Goal: Entertainment & Leisure: Consume media (video, audio)

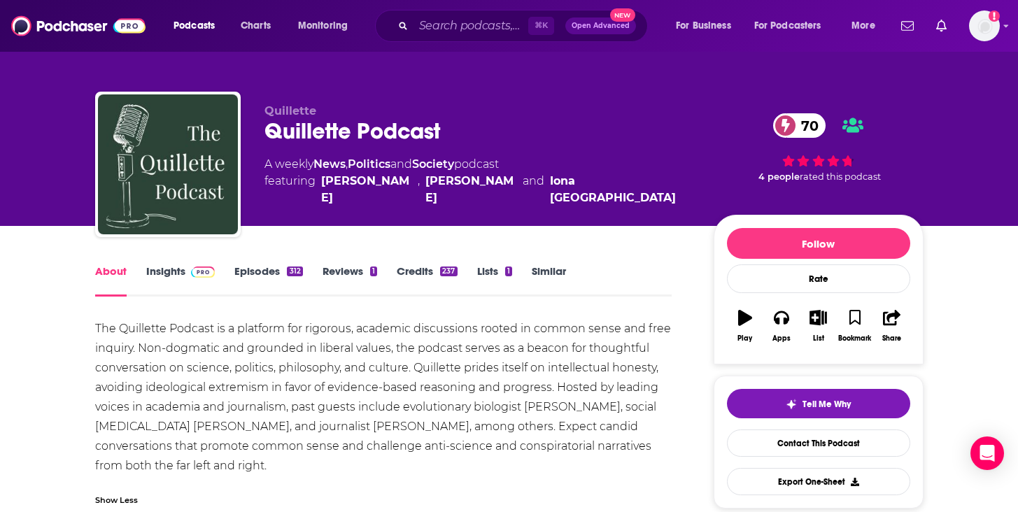
scroll to position [3, 0]
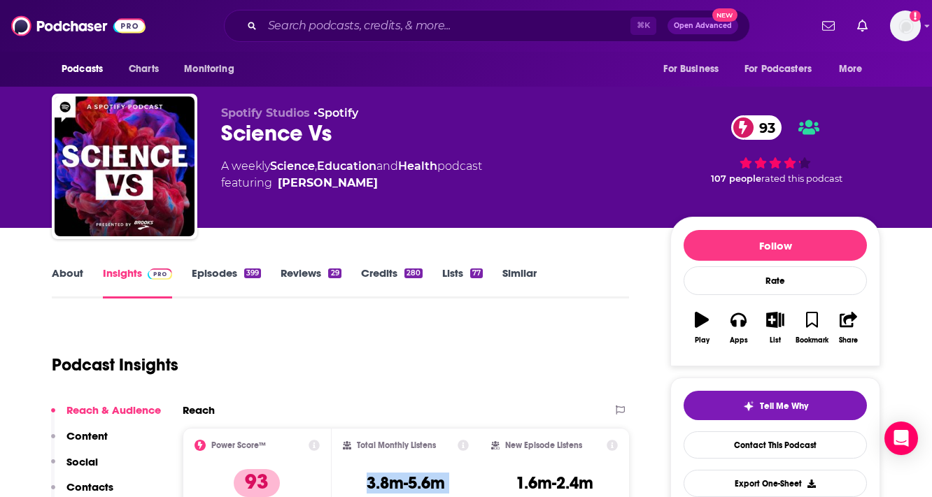
click at [312, 276] on link "Reviews 29" at bounding box center [310, 282] width 60 height 32
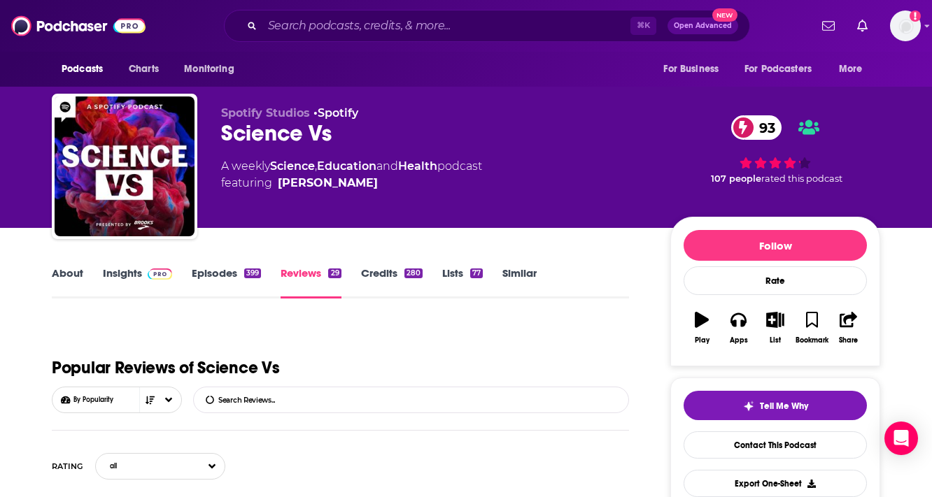
click at [213, 269] on link "Episodes 399" at bounding box center [226, 282] width 69 height 32
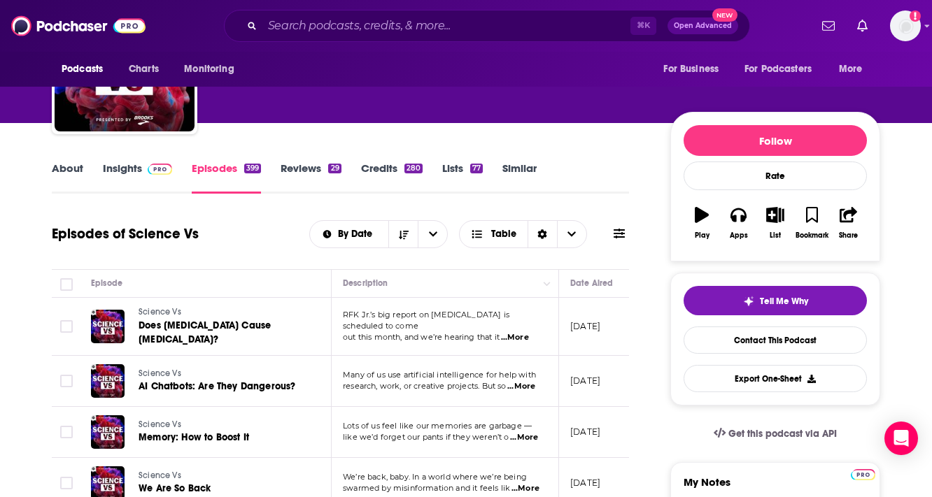
scroll to position [106, 0]
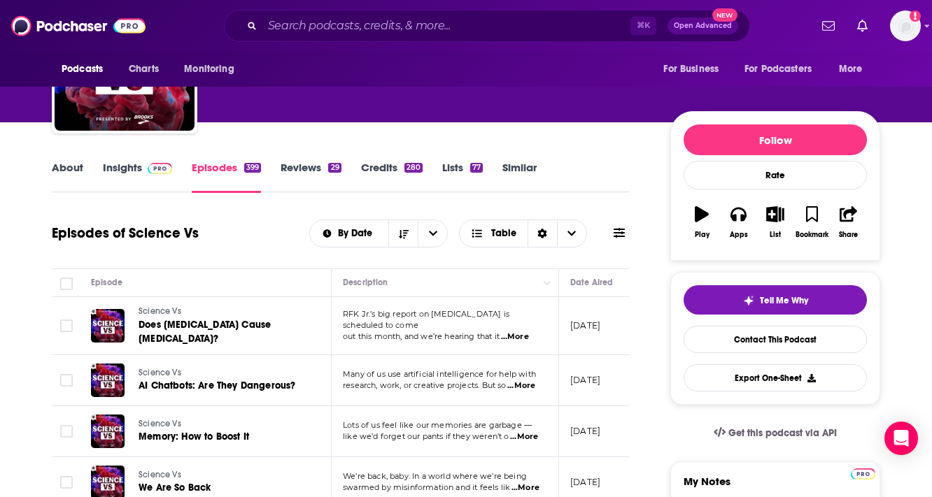
click at [407, 175] on link "Credits 280" at bounding box center [392, 177] width 62 height 32
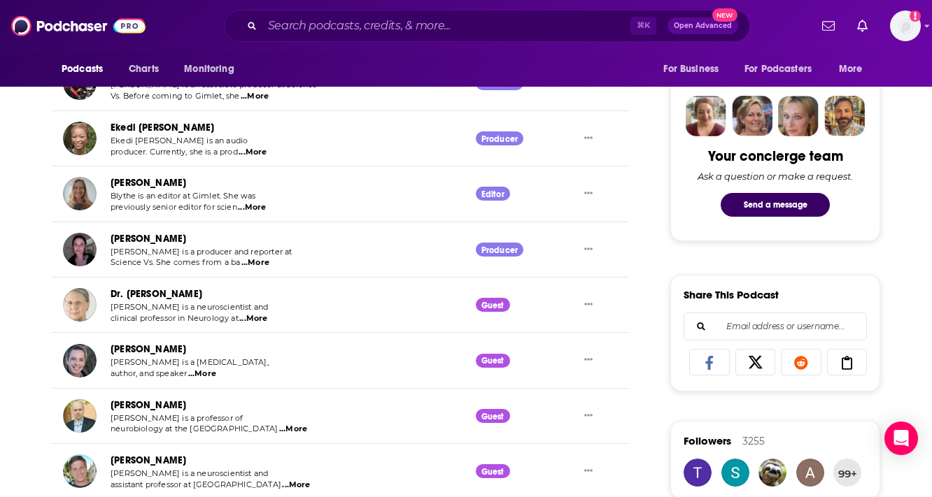
scroll to position [800, 0]
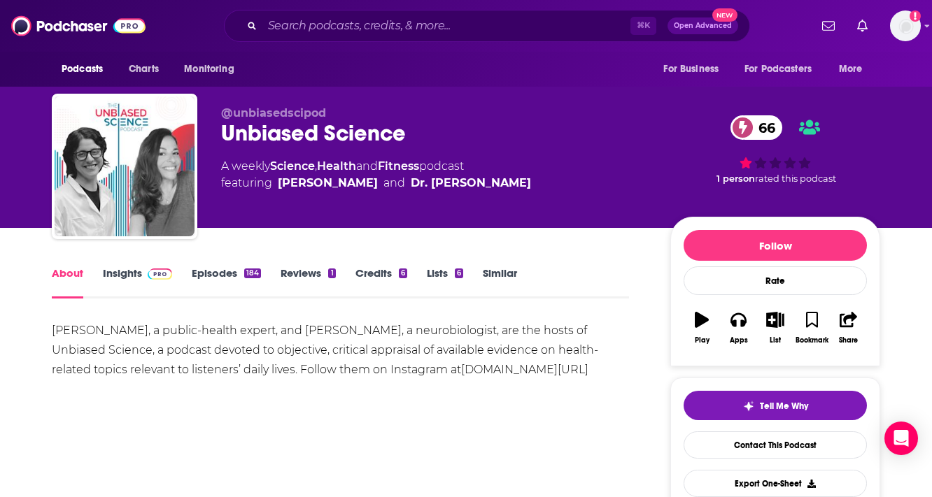
click at [360, 278] on link "Credits 6" at bounding box center [381, 282] width 52 height 32
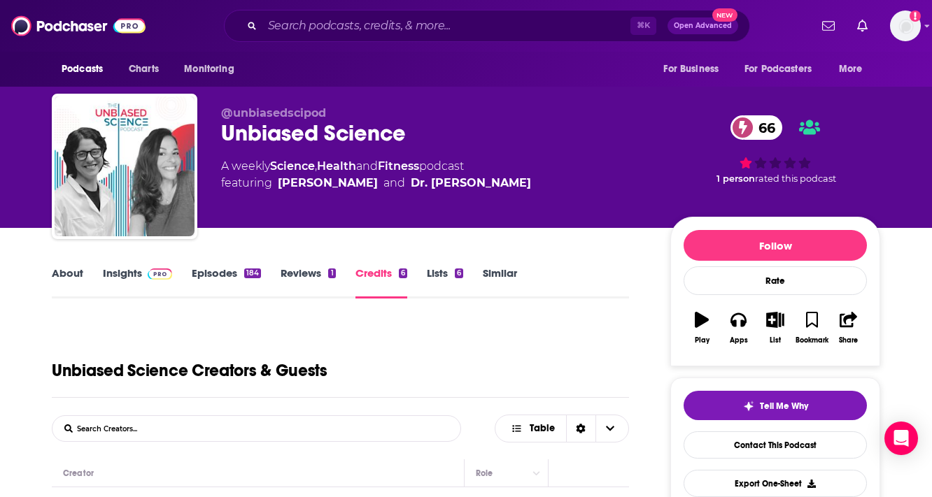
click at [321, 131] on div "Unbiased Science 66" at bounding box center [434, 133] width 427 height 27
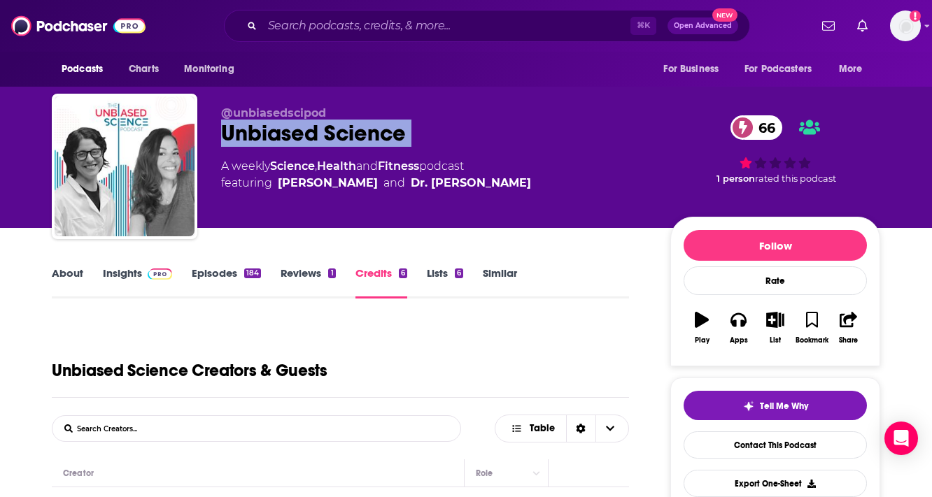
click at [321, 131] on div "Unbiased Science 66" at bounding box center [434, 133] width 427 height 27
copy div "Unbiased Science 66"
click at [160, 269] on img at bounding box center [160, 274] width 24 height 11
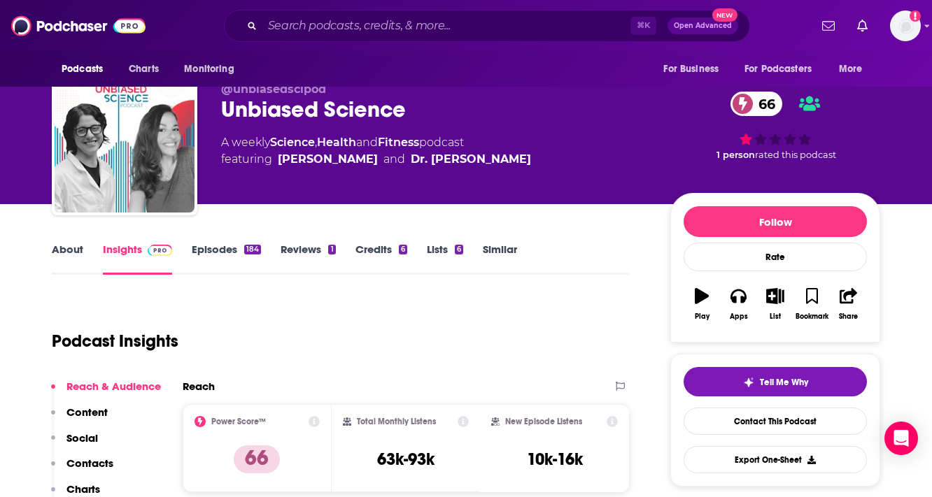
scroll to position [27, 0]
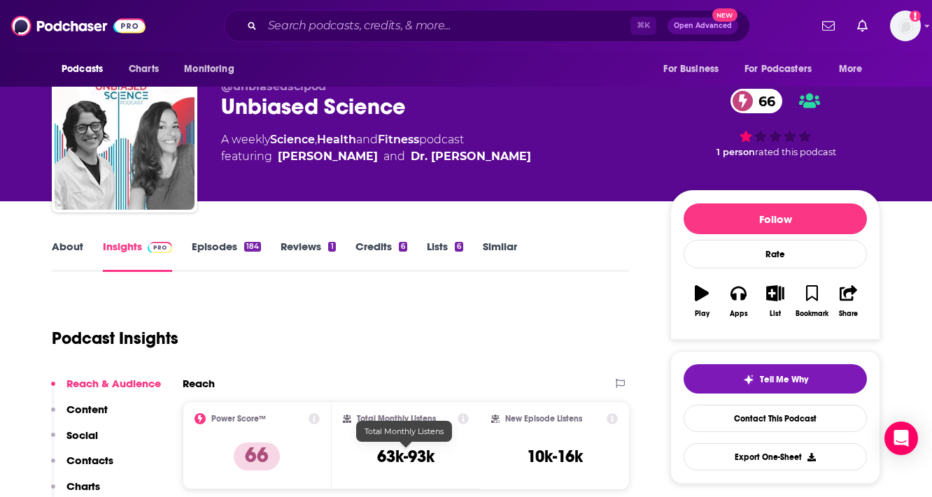
click at [425, 455] on h3 "63k-93k" at bounding box center [405, 456] width 57 height 21
click at [426, 455] on h3 "63k-93k" at bounding box center [405, 456] width 57 height 21
drag, startPoint x: 424, startPoint y: 468, endPoint x: 396, endPoint y: 461, distance: 28.8
click at [420, 468] on div "Total Monthly Listens 63k-93k" at bounding box center [406, 445] width 127 height 64
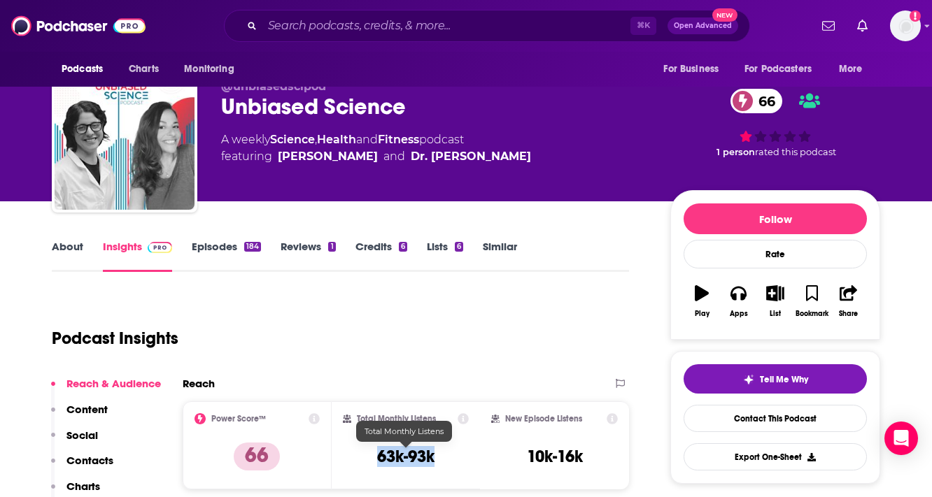
drag, startPoint x: 373, startPoint y: 457, endPoint x: 433, endPoint y: 460, distance: 59.5
click at [433, 460] on div "Total Monthly Listens 63k-93k" at bounding box center [406, 445] width 127 height 64
copy h3 "63k-93k"
click at [63, 247] on link "About" at bounding box center [67, 256] width 31 height 32
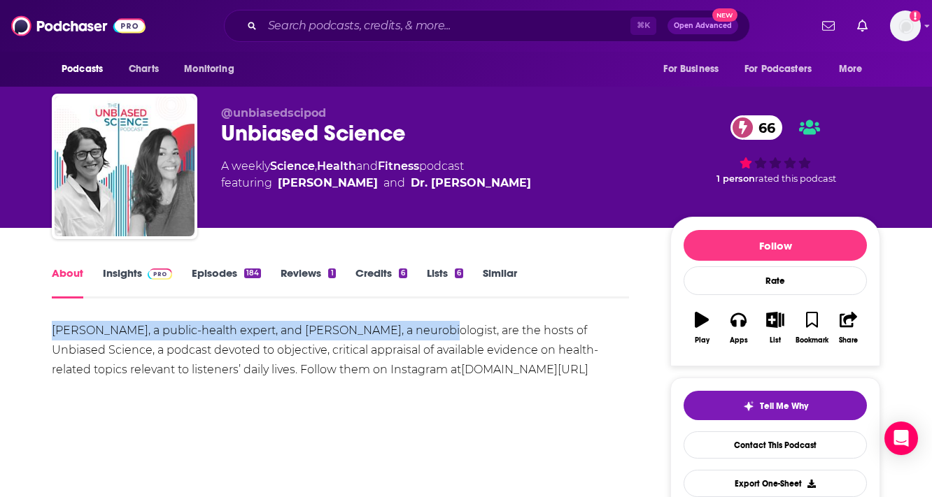
drag, startPoint x: 52, startPoint y: 333, endPoint x: 415, endPoint y: 336, distance: 362.3
copy div "Dr. Jessica Steier, a public-health expert, and Dr. Sarah Scheinman"
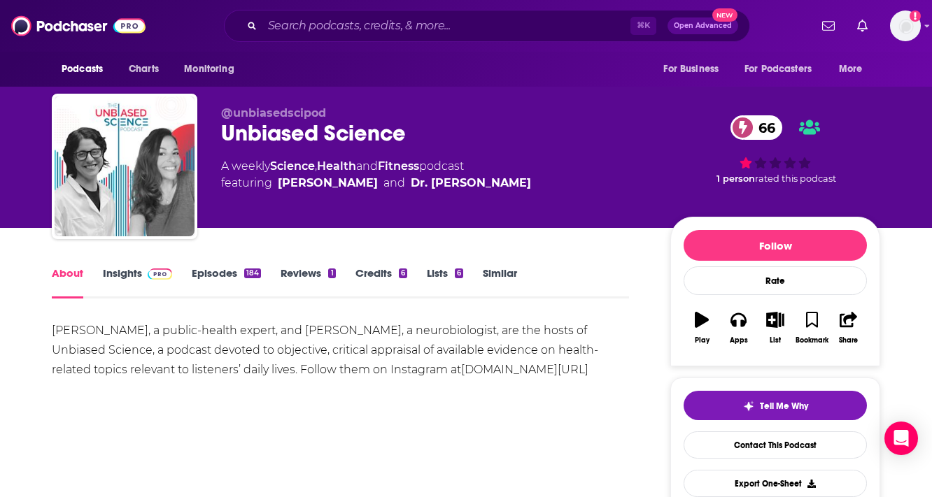
click at [120, 265] on div "About Insights Episodes 184 Reviews 1 Credits 6 Lists 6 Similar" at bounding box center [340, 281] width 577 height 34
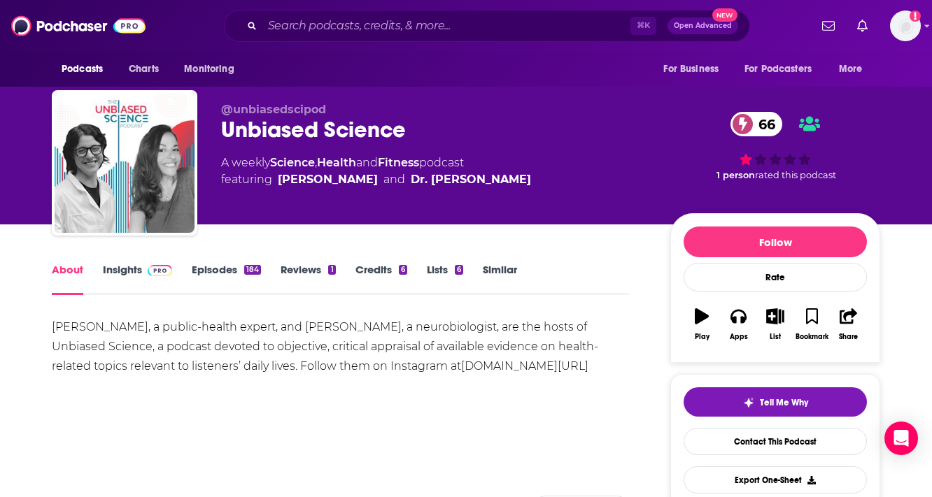
scroll to position [6, 0]
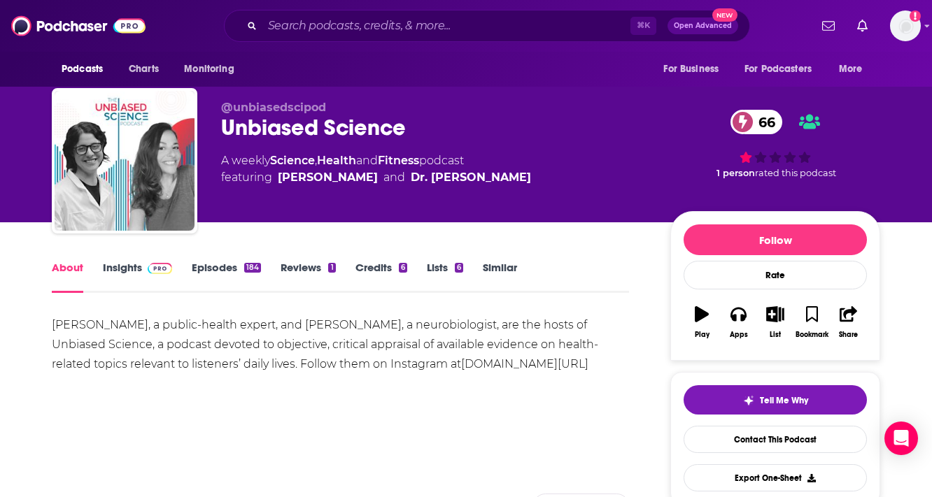
click at [134, 273] on link "Insights" at bounding box center [137, 277] width 69 height 32
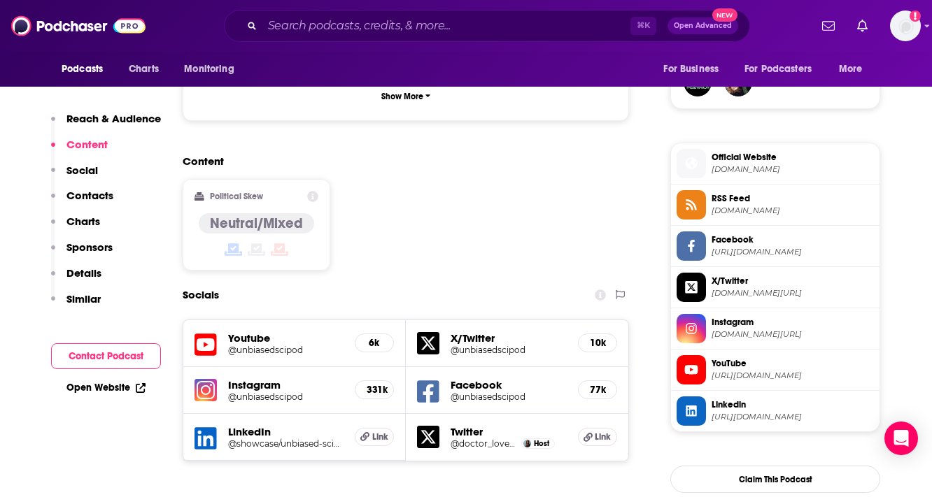
scroll to position [106, 0]
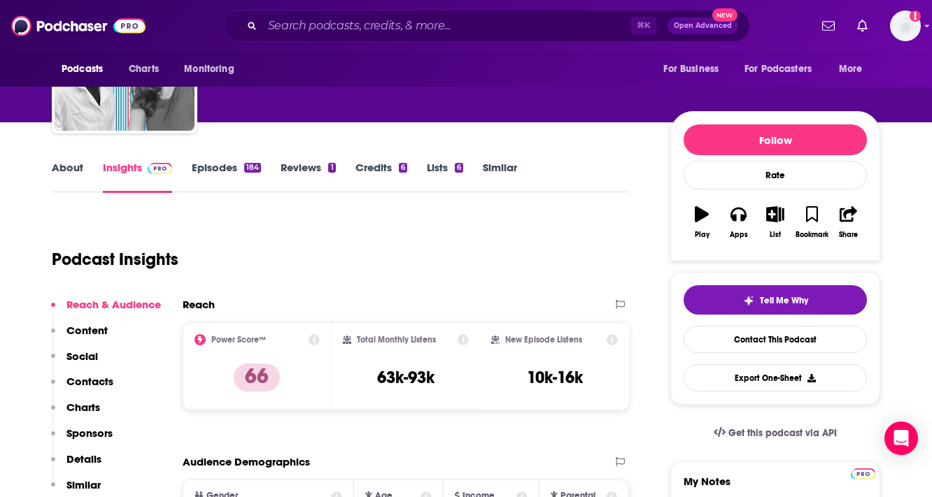
click at [229, 169] on link "Episodes 184" at bounding box center [226, 177] width 69 height 32
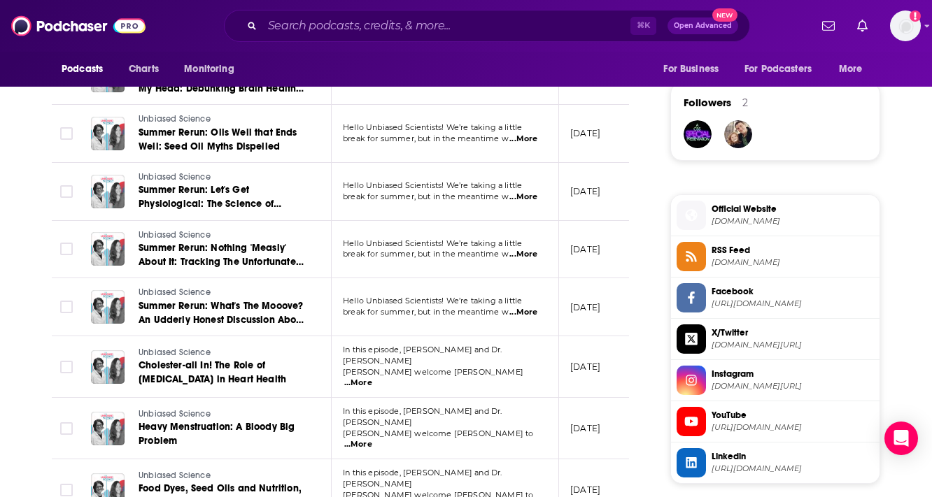
scroll to position [1280, 0]
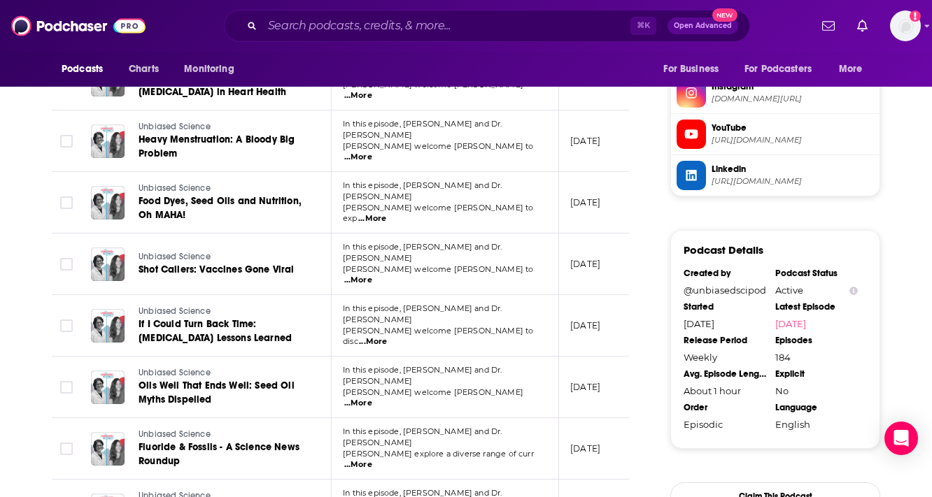
click at [387, 336] on span "...More" at bounding box center [373, 341] width 28 height 11
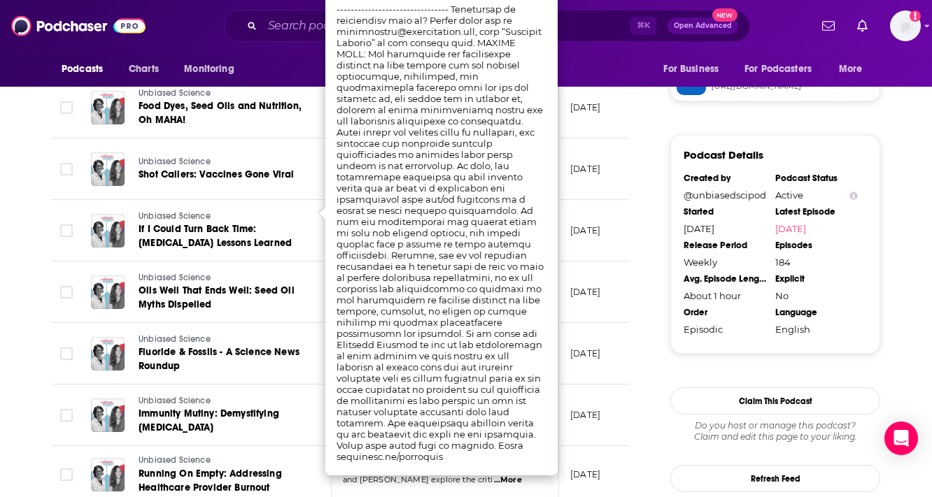
scroll to position [1603, 0]
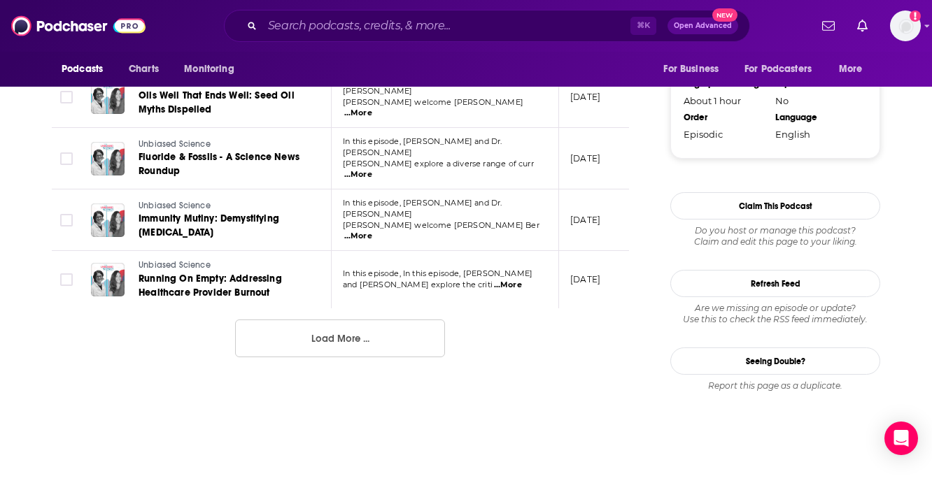
scroll to position [1455, 0]
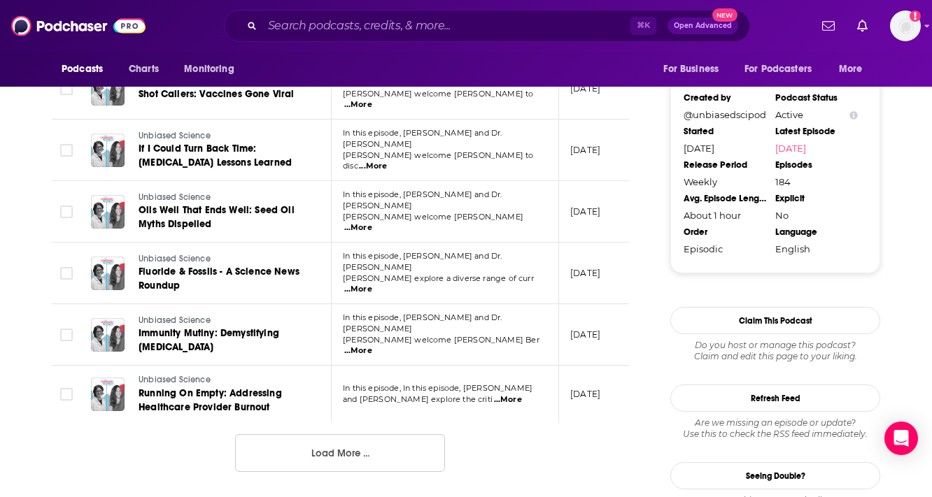
click at [372, 346] on span "...More" at bounding box center [358, 351] width 28 height 11
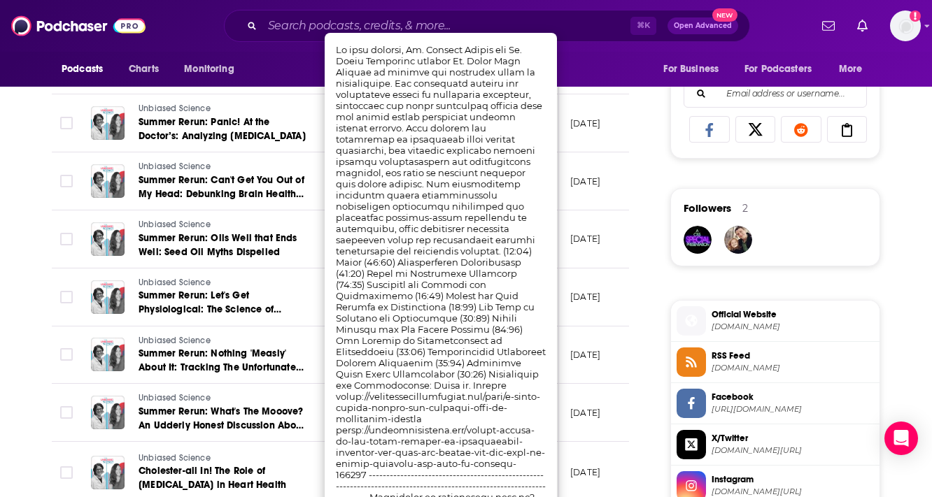
scroll to position [885, 0]
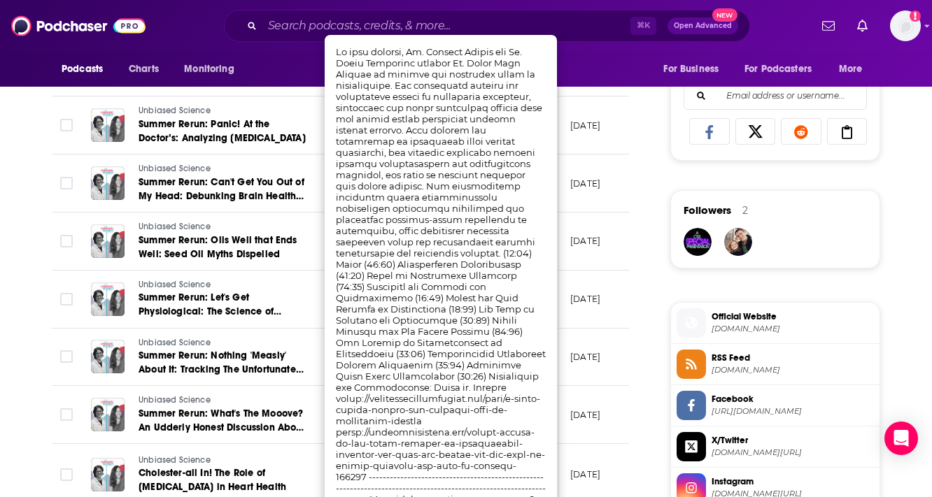
click at [44, 152] on div "About Insights Episodes 184 Reviews 1 Credits 6 Lists 6 Similar Episodes of Unb…" at bounding box center [349, 298] width 641 height 1836
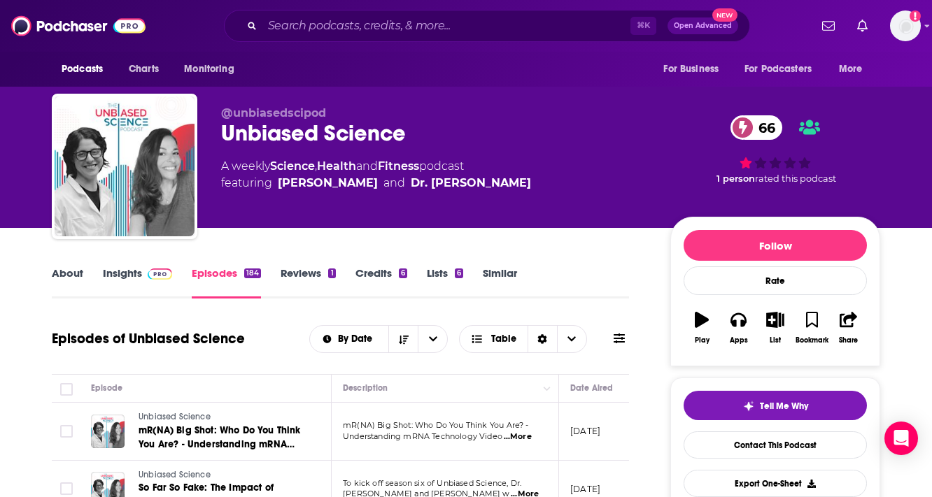
scroll to position [376, 0]
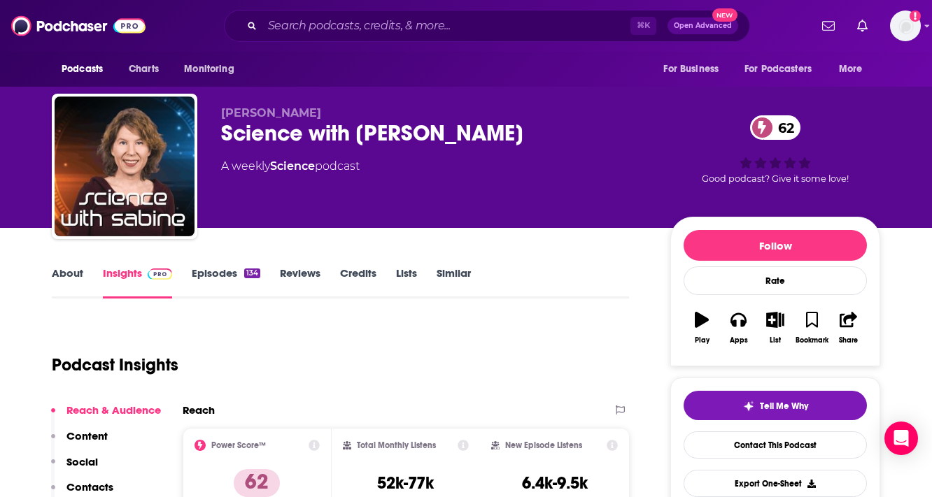
click at [390, 133] on div "Science with [PERSON_NAME] 62" at bounding box center [434, 133] width 427 height 27
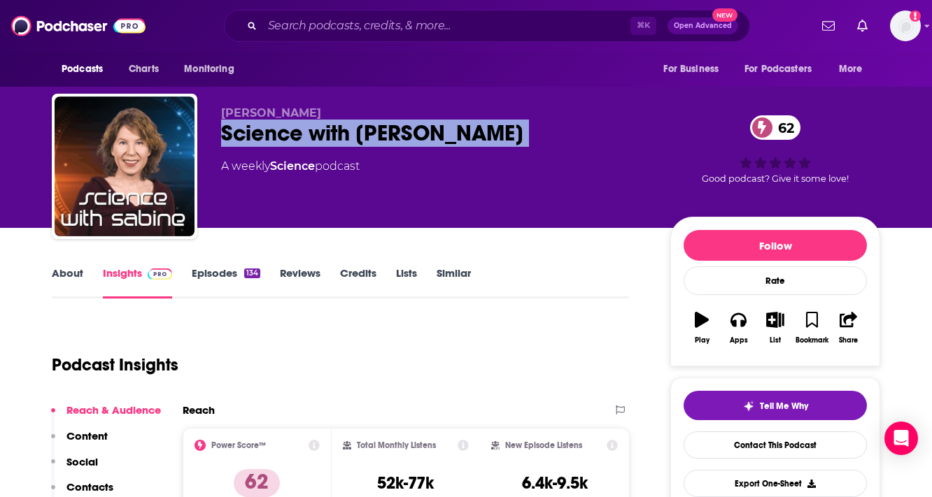
click at [390, 133] on div "Science with [PERSON_NAME] 62" at bounding box center [434, 133] width 427 height 27
copy div "Science with Sabine 62"
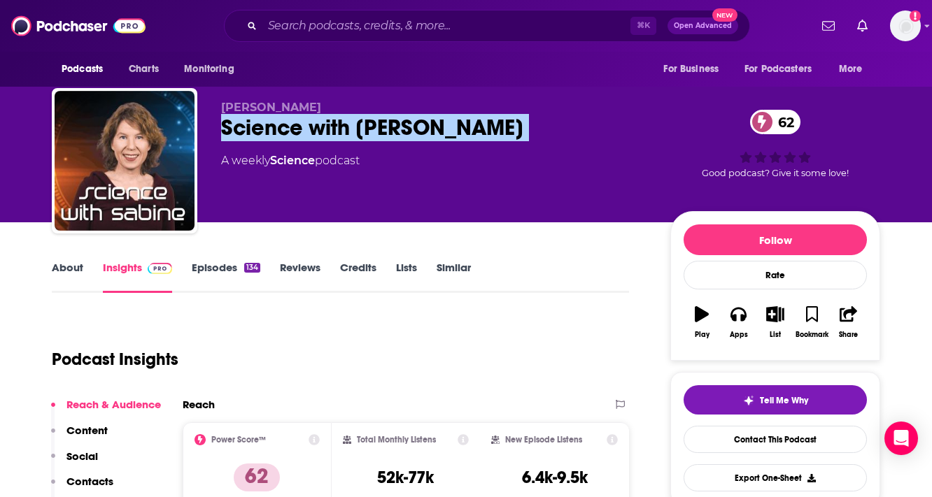
scroll to position [154, 0]
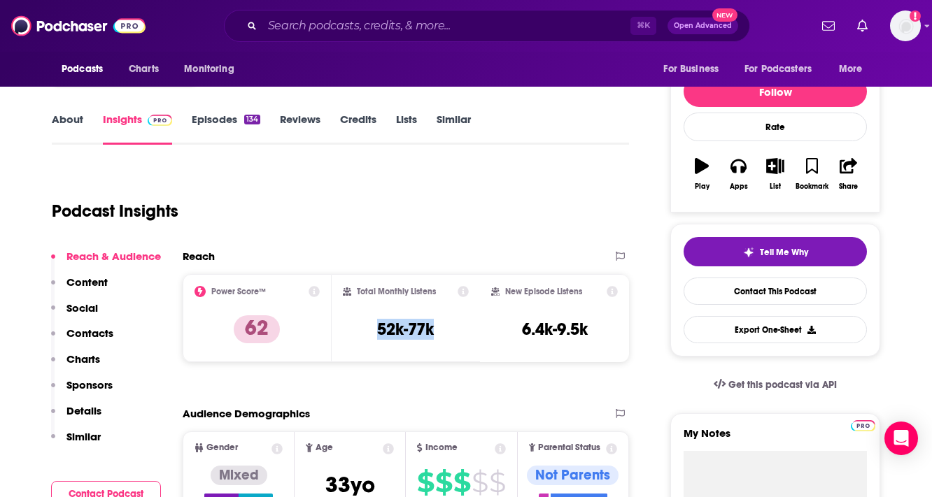
drag, startPoint x: 442, startPoint y: 330, endPoint x: 373, endPoint y: 332, distance: 69.3
click at [373, 332] on div "Total Monthly Listens 52k-77k" at bounding box center [406, 318] width 127 height 64
copy h3 "52k-77k"
click at [64, 117] on link "About" at bounding box center [67, 129] width 31 height 32
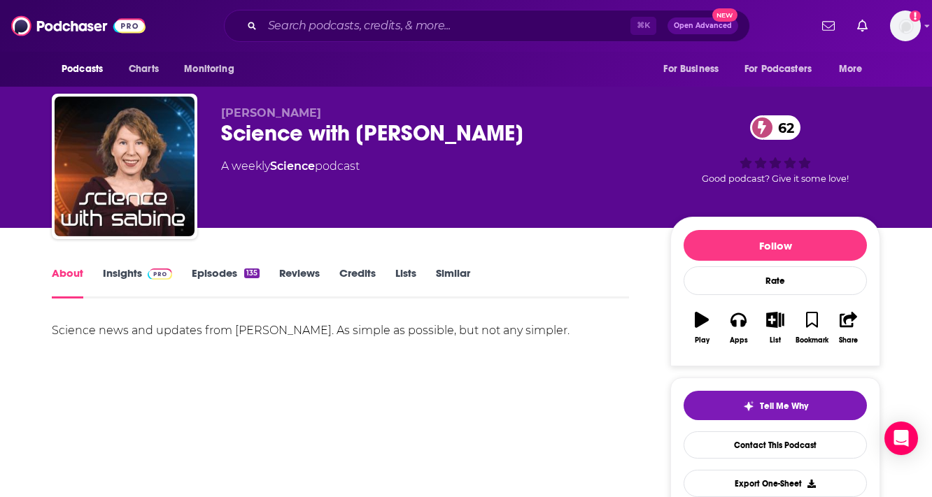
scroll to position [148, 0]
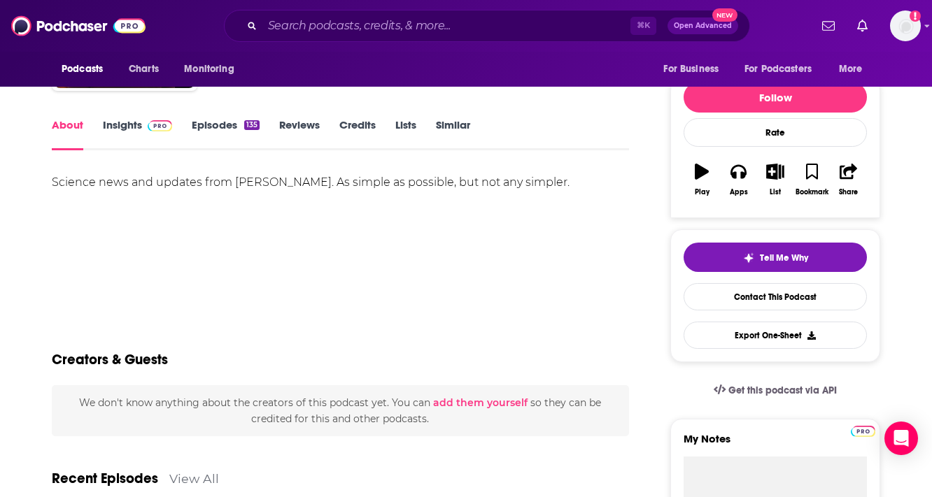
click at [226, 187] on div "Science news and updates from Sabine Hossenfelder. As simple as possible, but n…" at bounding box center [340, 183] width 577 height 20
drag, startPoint x: 234, startPoint y: 186, endPoint x: 345, endPoint y: 188, distance: 111.2
click at [345, 188] on div "Science news and updates from Sabine Hossenfelder. As simple as possible, but n…" at bounding box center [340, 183] width 577 height 20
copy div "Sabine Hossenfelder"
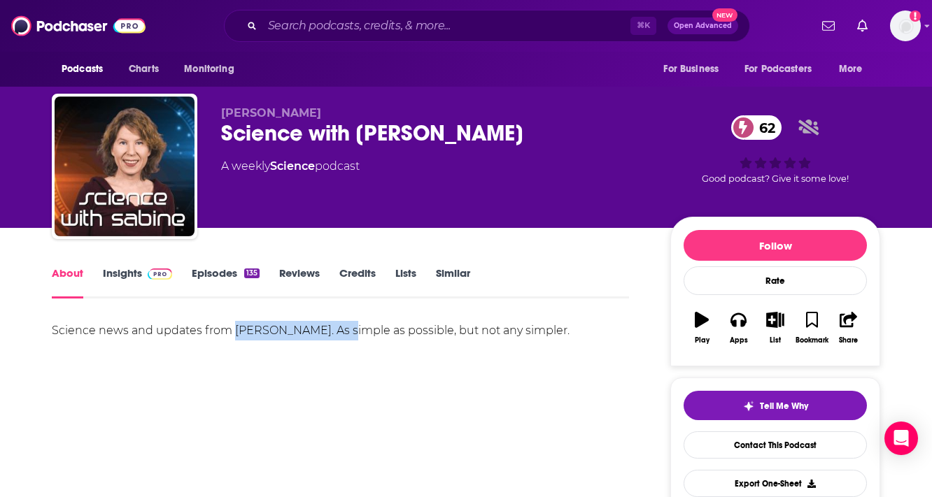
click at [225, 273] on link "Episodes 135" at bounding box center [226, 282] width 68 height 32
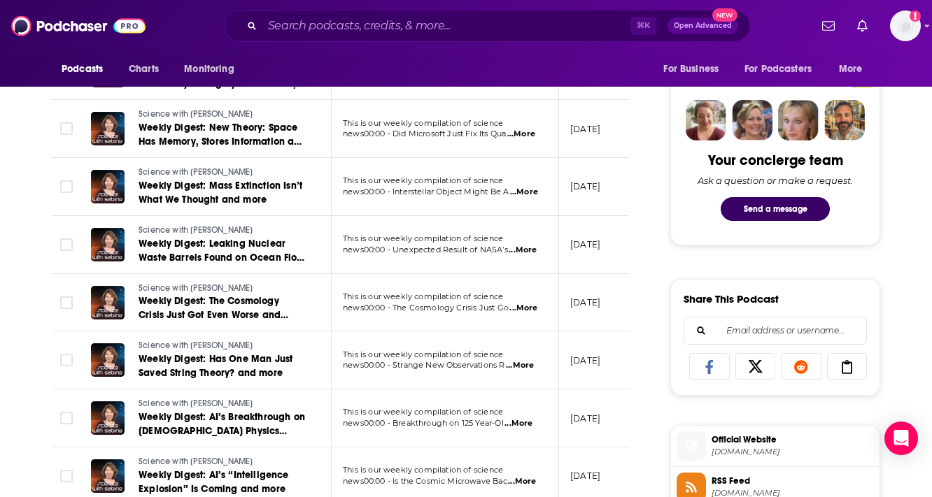
scroll to position [809, 0]
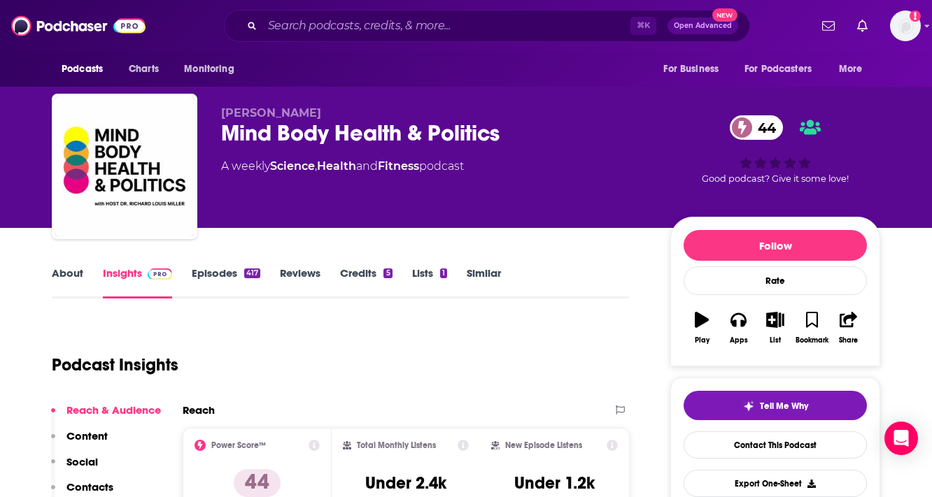
click at [213, 276] on link "Episodes 417" at bounding box center [226, 282] width 69 height 32
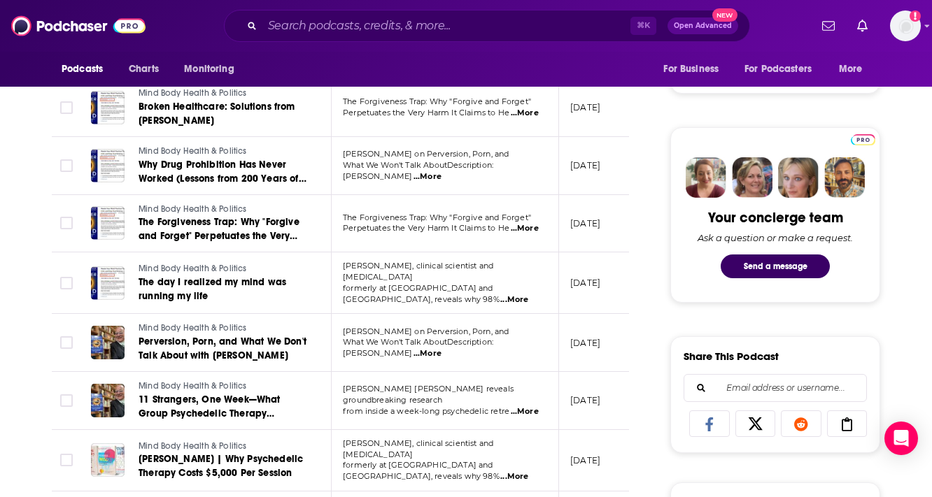
scroll to position [606, 0]
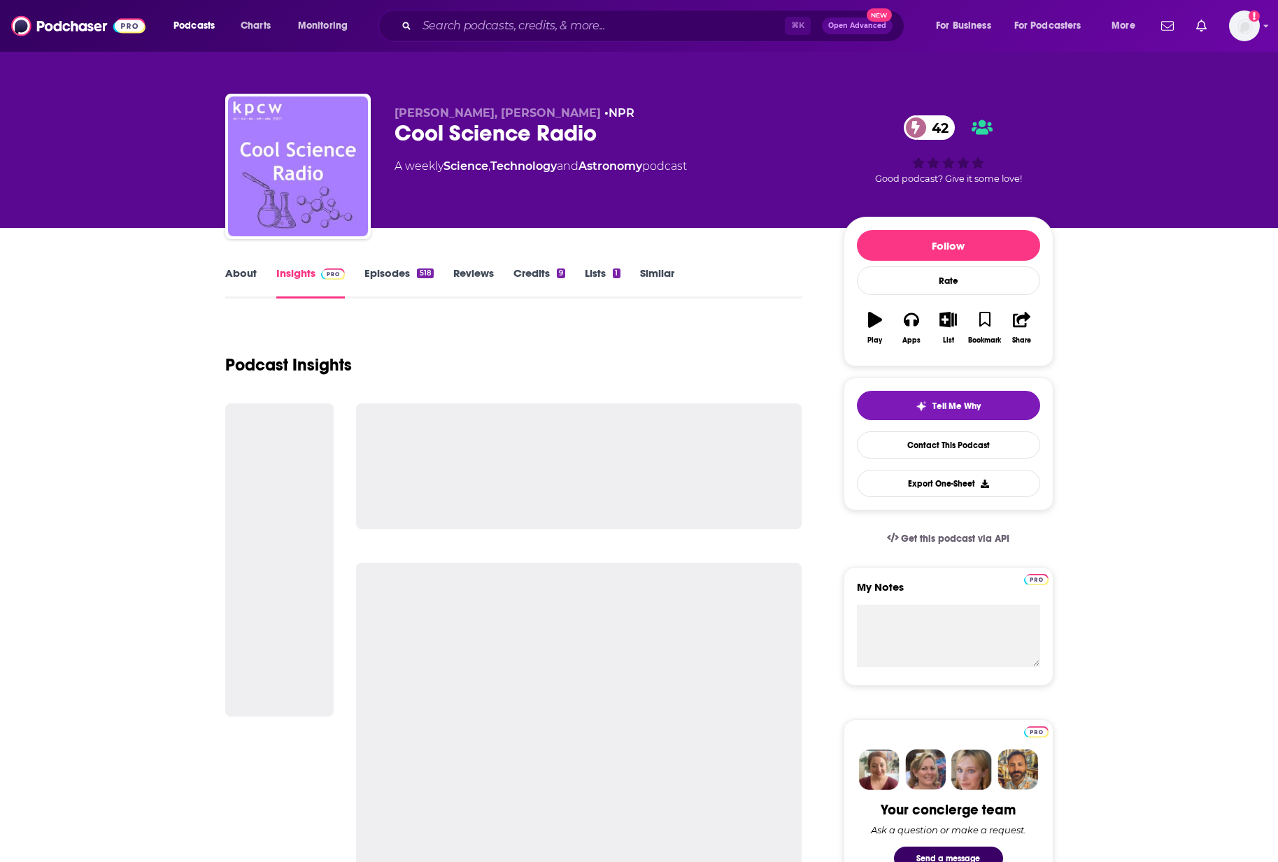
click at [390, 280] on link "Episodes 518" at bounding box center [398, 282] width 69 height 32
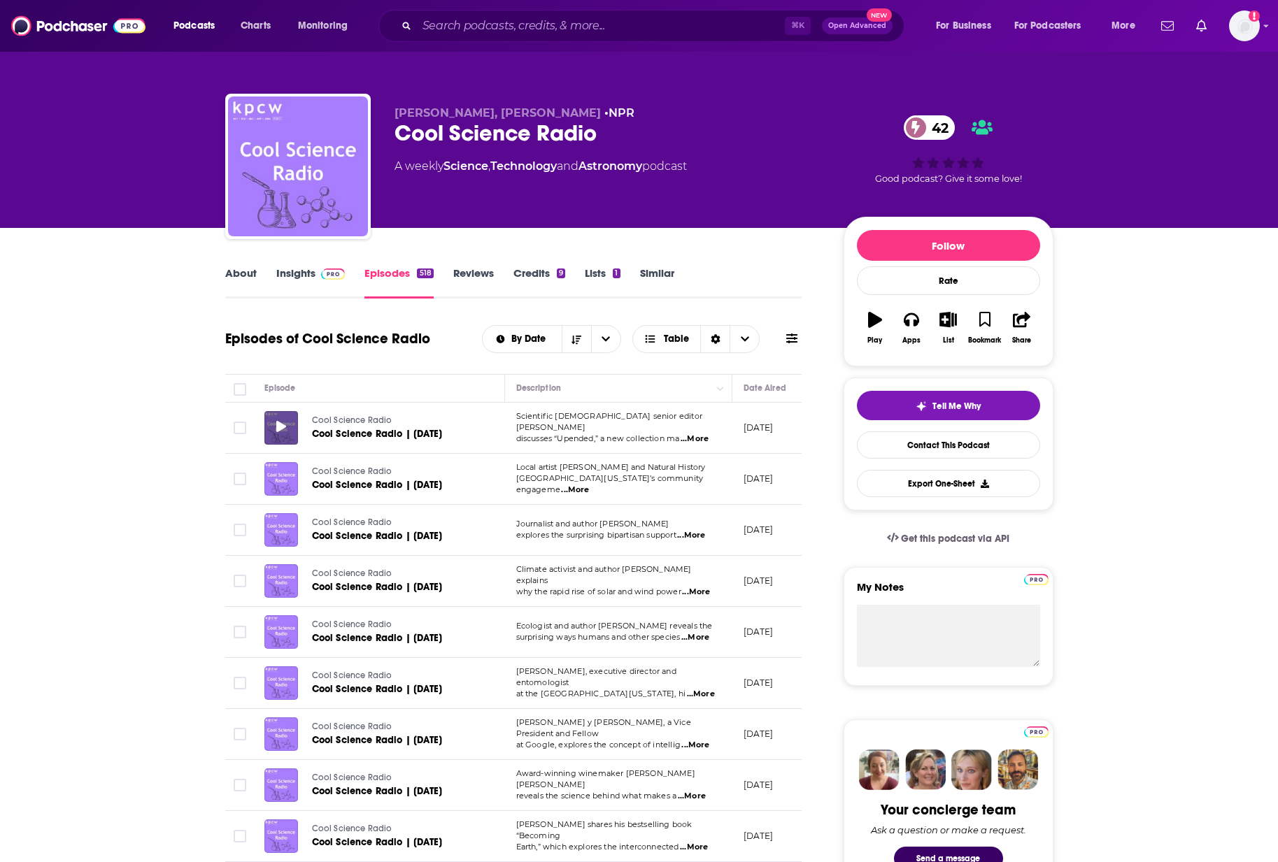
click at [280, 428] on icon at bounding box center [281, 426] width 10 height 11
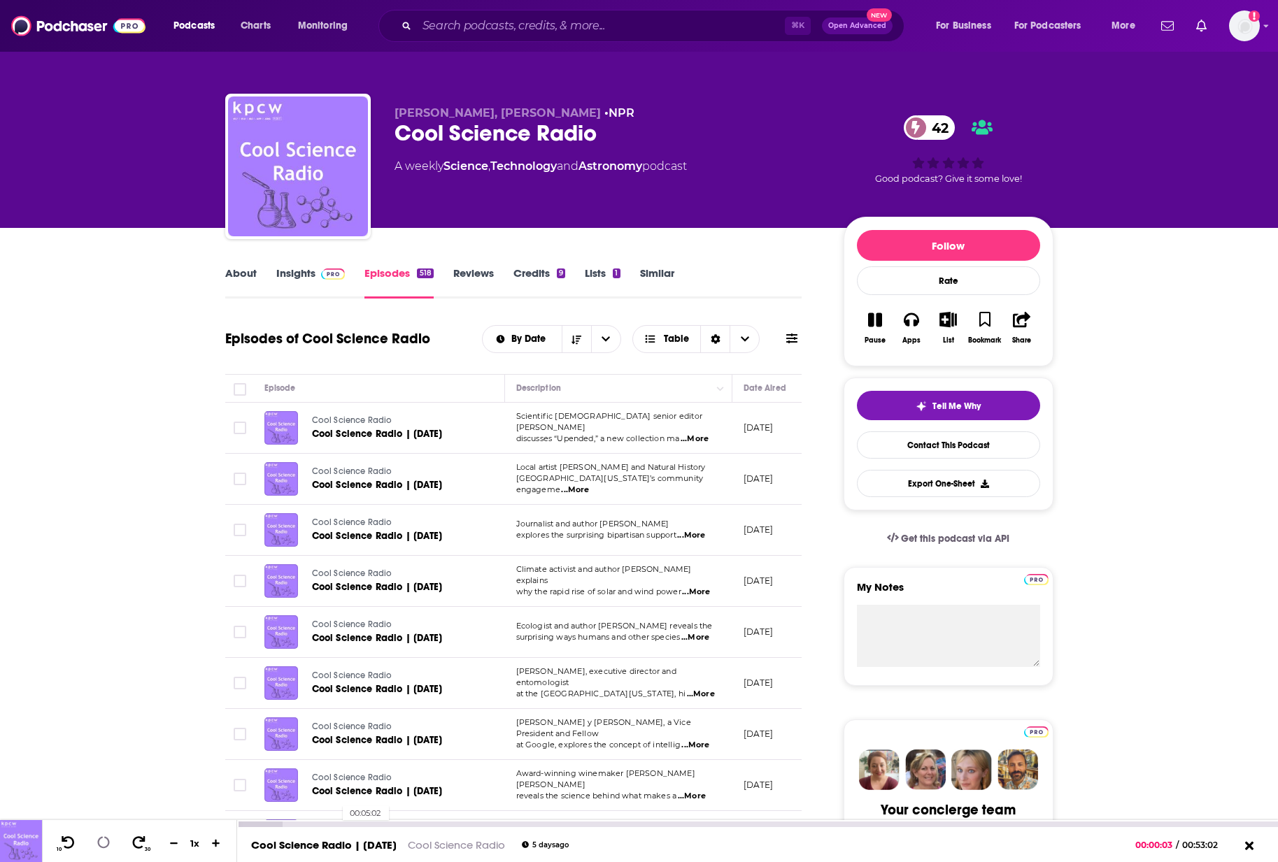
click at [336, 826] on div "00:05:02" at bounding box center [757, 825] width 1041 height 6
click at [704, 441] on span "...More" at bounding box center [695, 439] width 28 height 11
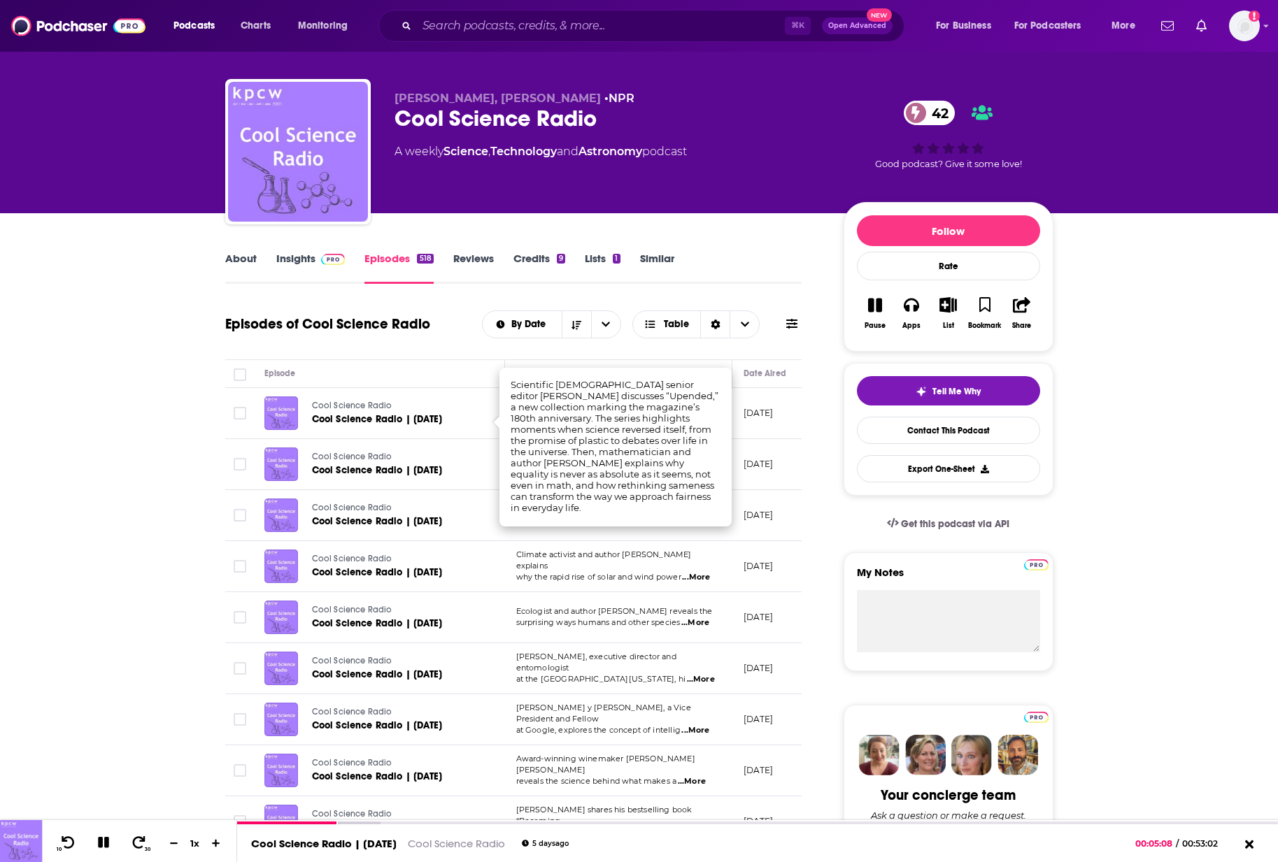
scroll to position [16, 0]
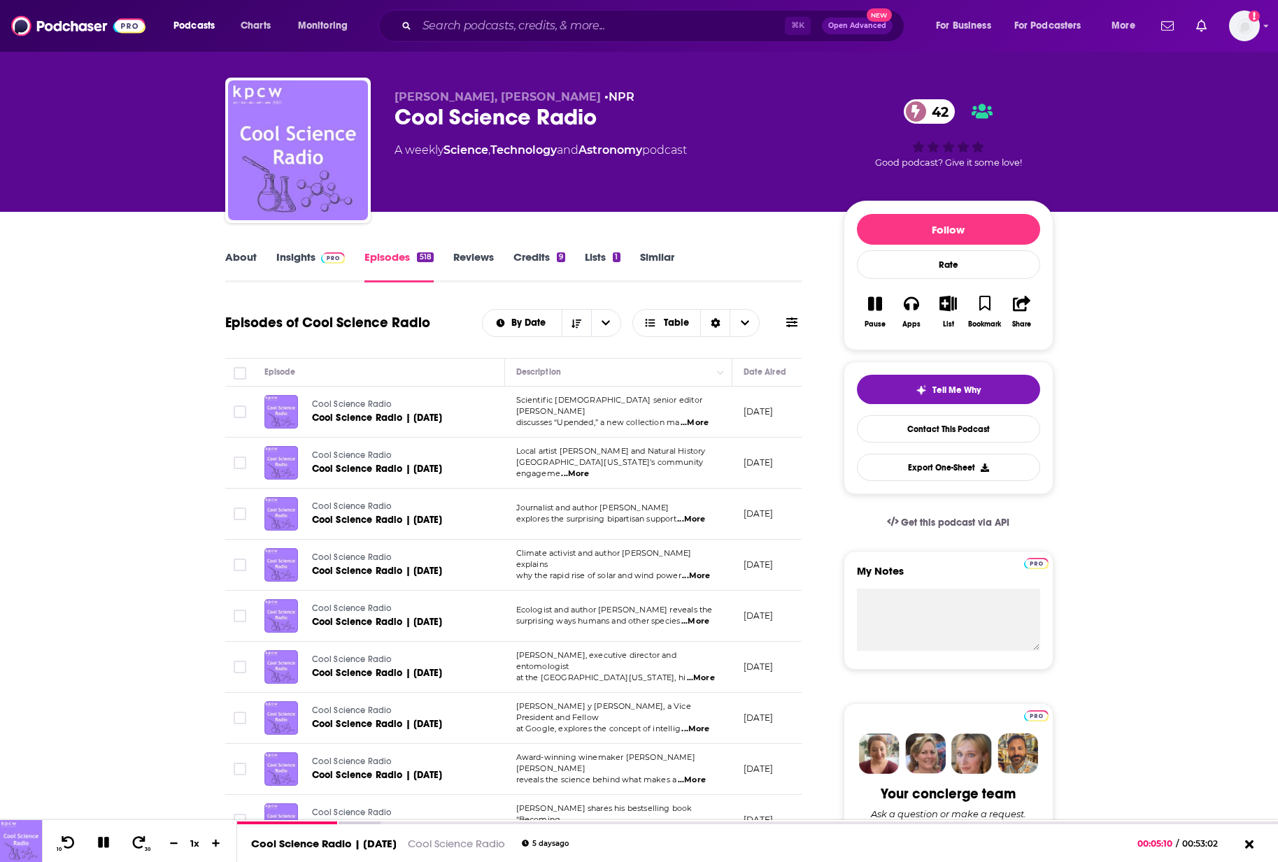
click at [424, 822] on div "00:09:33" at bounding box center [757, 825] width 1041 height 6
click at [527, 824] on div "00:14:50" at bounding box center [757, 825] width 1041 height 6
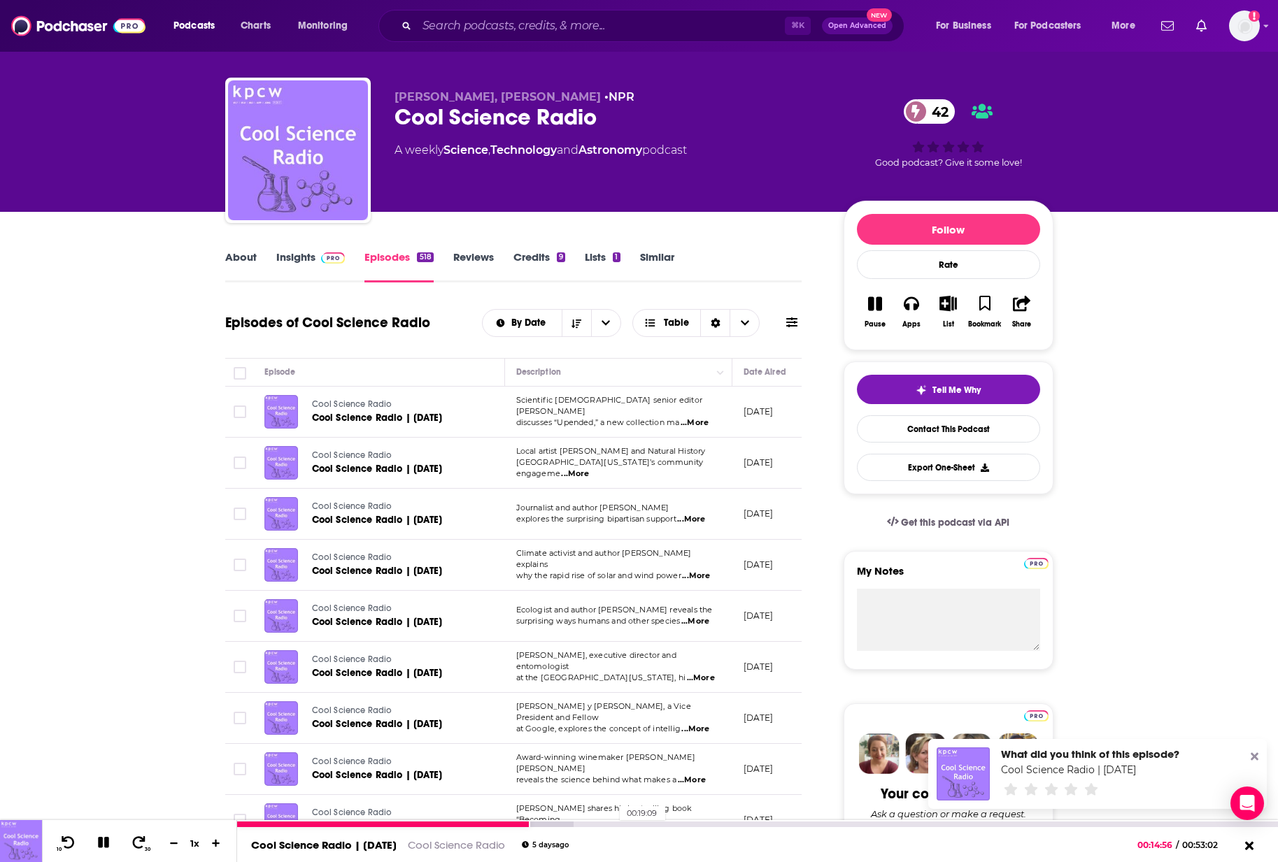
click at [613, 823] on div "00:19:09" at bounding box center [757, 825] width 1041 height 6
click at [727, 822] on div "00:24:59" at bounding box center [757, 825] width 1041 height 6
click at [809, 825] on div "00:29:09" at bounding box center [757, 825] width 1041 height 6
click at [899, 822] on div "00:33:45" at bounding box center [757, 825] width 1041 height 6
click at [273, 531] on div at bounding box center [281, 514] width 34 height 34
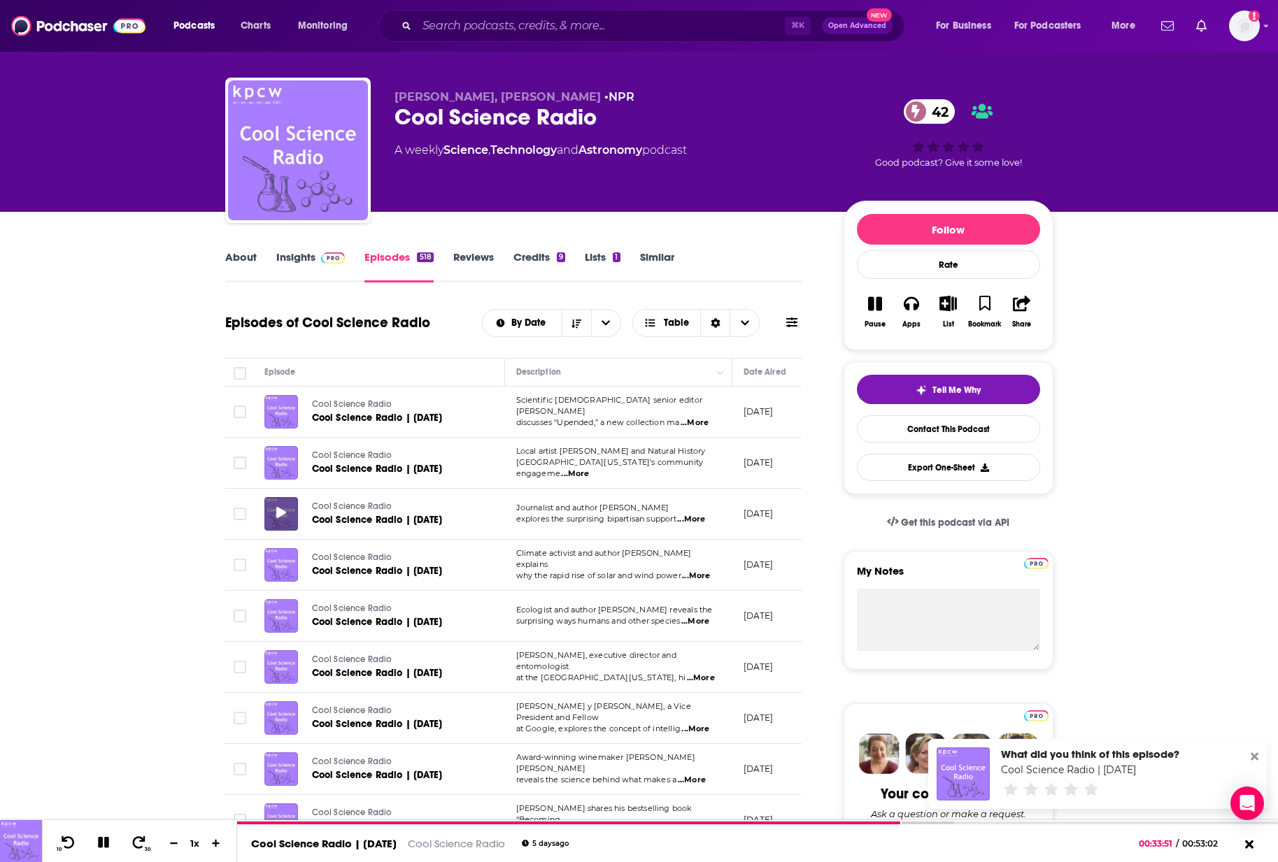
click at [278, 522] on span at bounding box center [281, 514] width 10 height 16
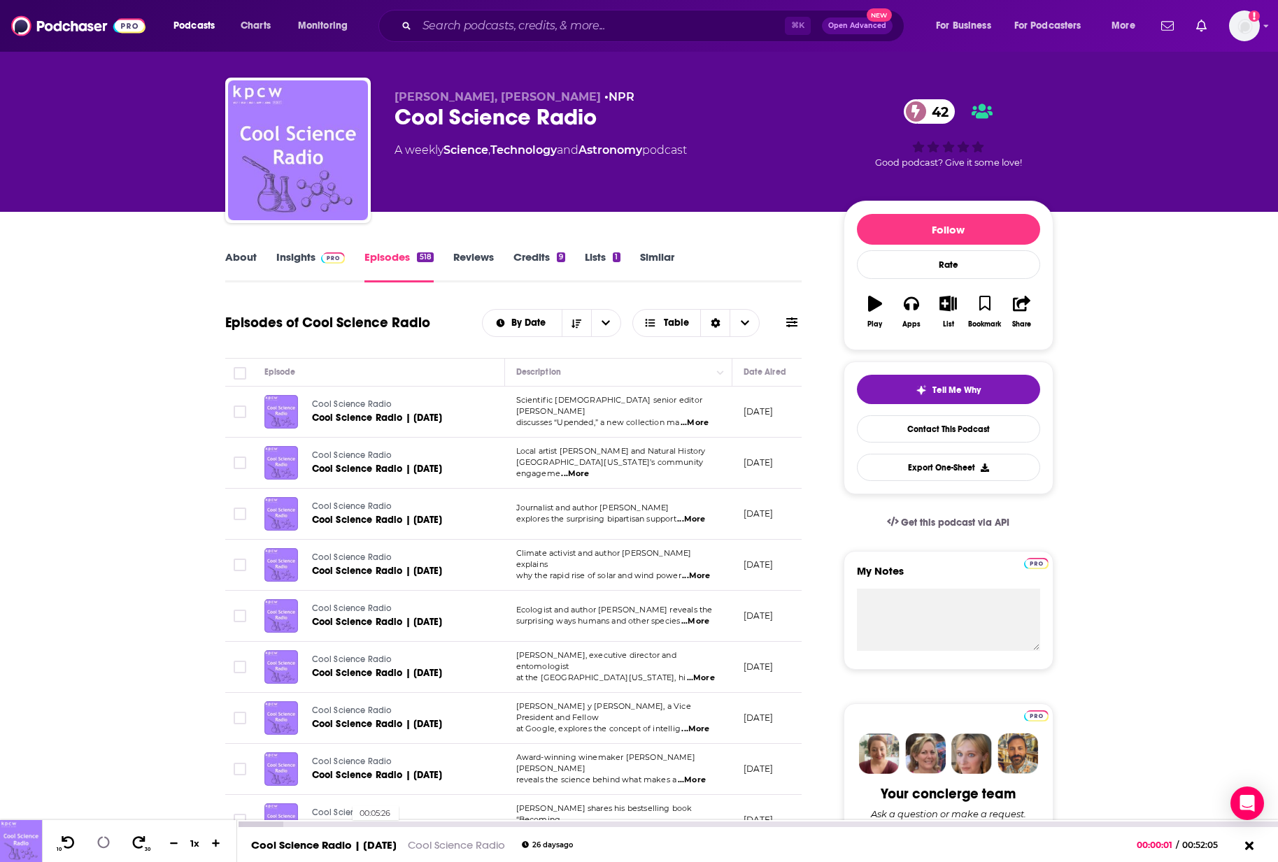
click at [346, 825] on div "00:05:26" at bounding box center [757, 825] width 1041 height 6
click at [450, 823] on div "00:10:39" at bounding box center [757, 825] width 1041 height 6
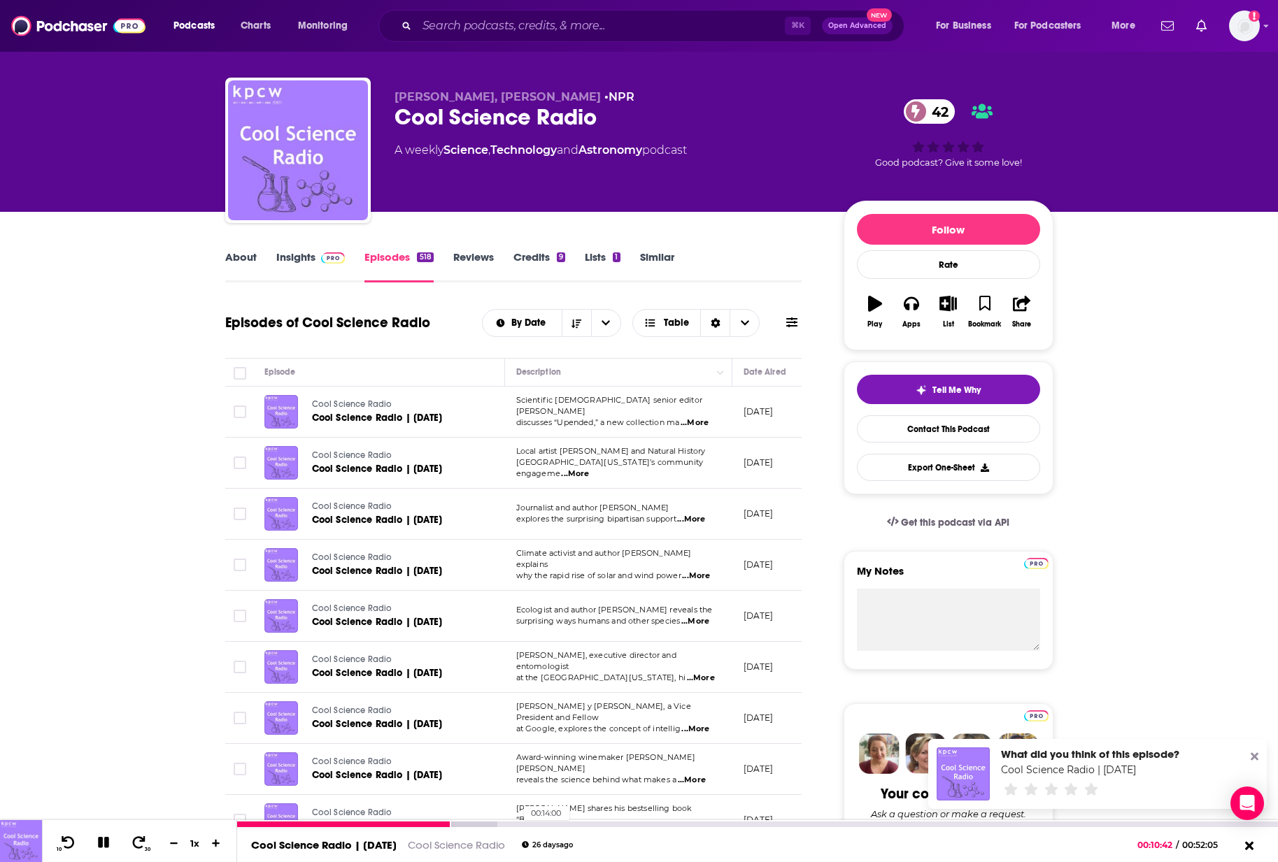
click at [517, 825] on div "00:14:00" at bounding box center [757, 825] width 1041 height 6
click at [588, 825] on div "00:17:35" at bounding box center [757, 825] width 1041 height 6
click at [674, 827] on div "00:21:53" at bounding box center [757, 825] width 1041 height 6
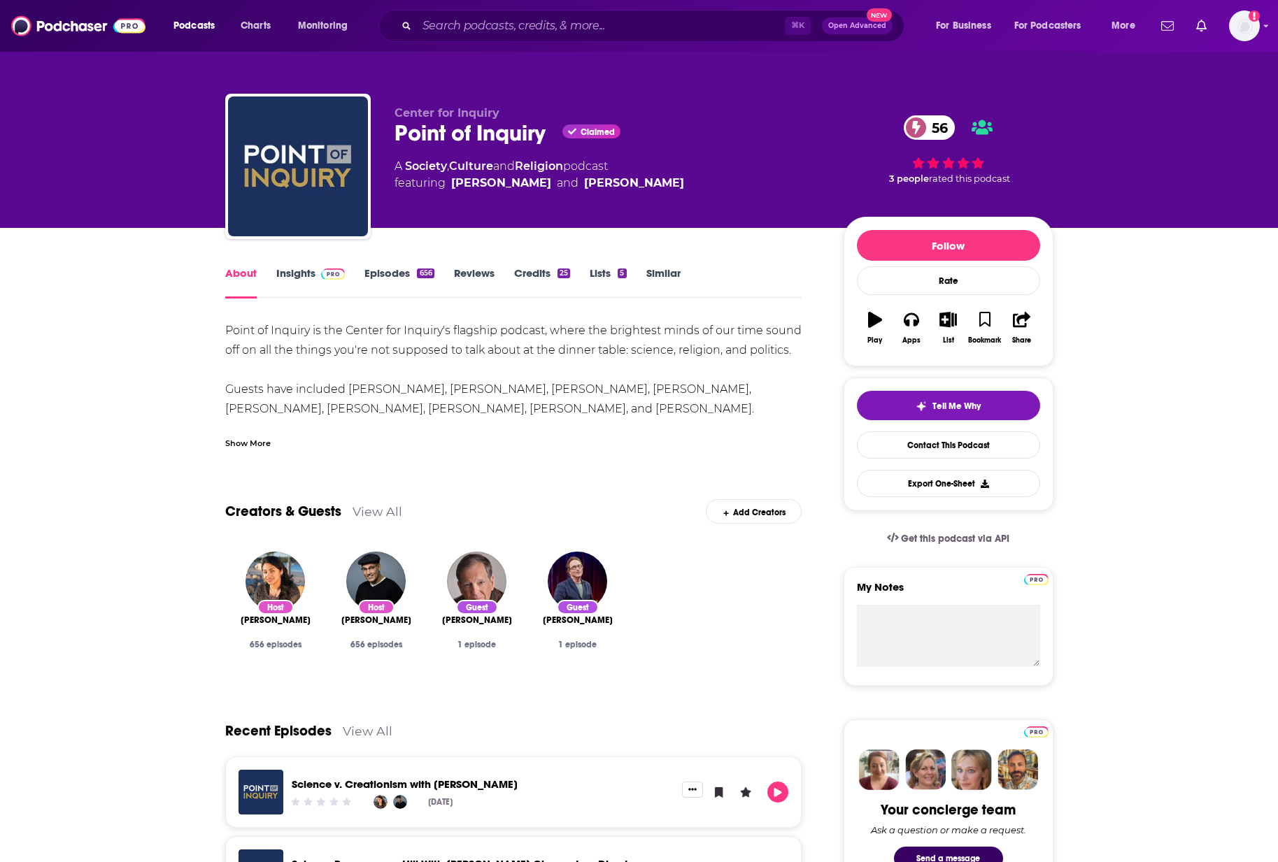
click at [370, 272] on link "Episodes 656" at bounding box center [398, 282] width 69 height 32
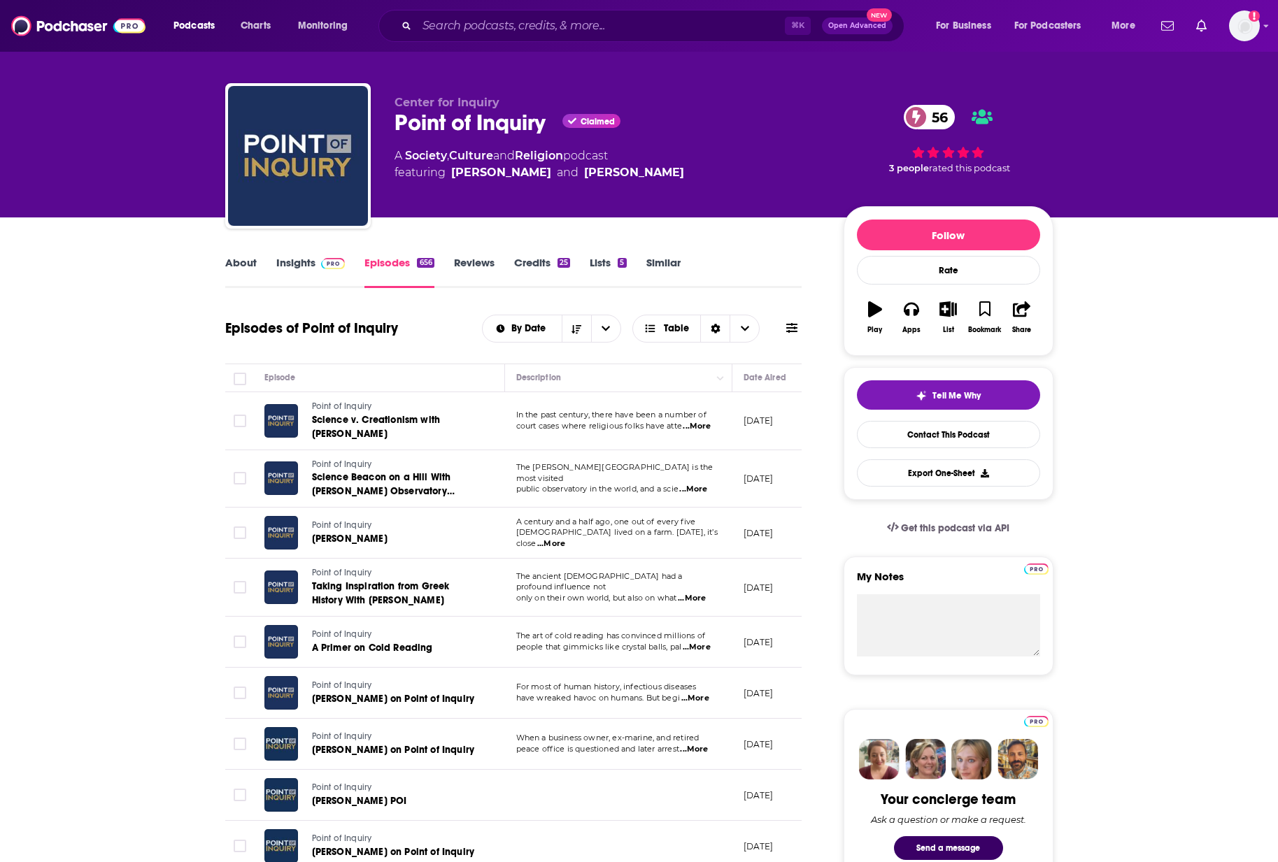
scroll to position [11, 0]
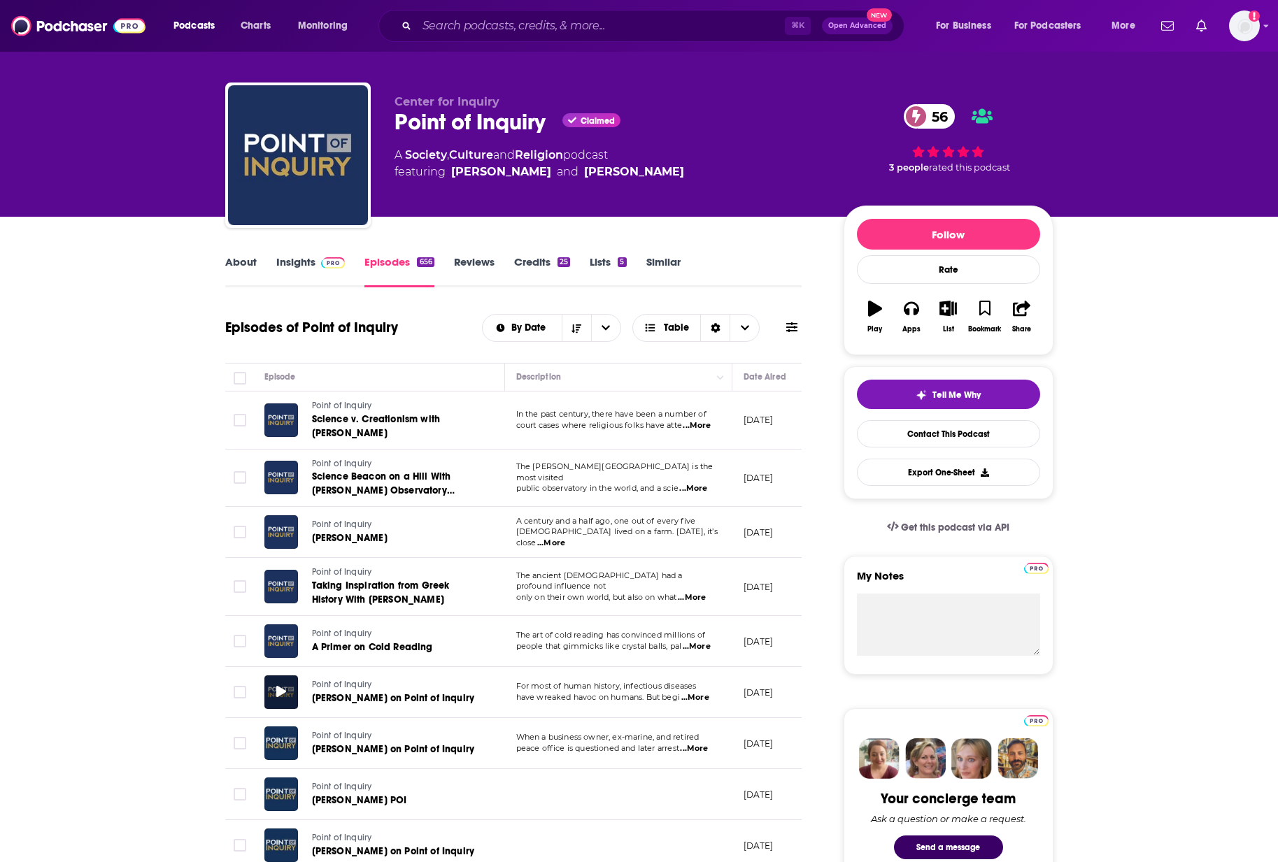
click at [283, 690] on icon at bounding box center [281, 691] width 10 height 11
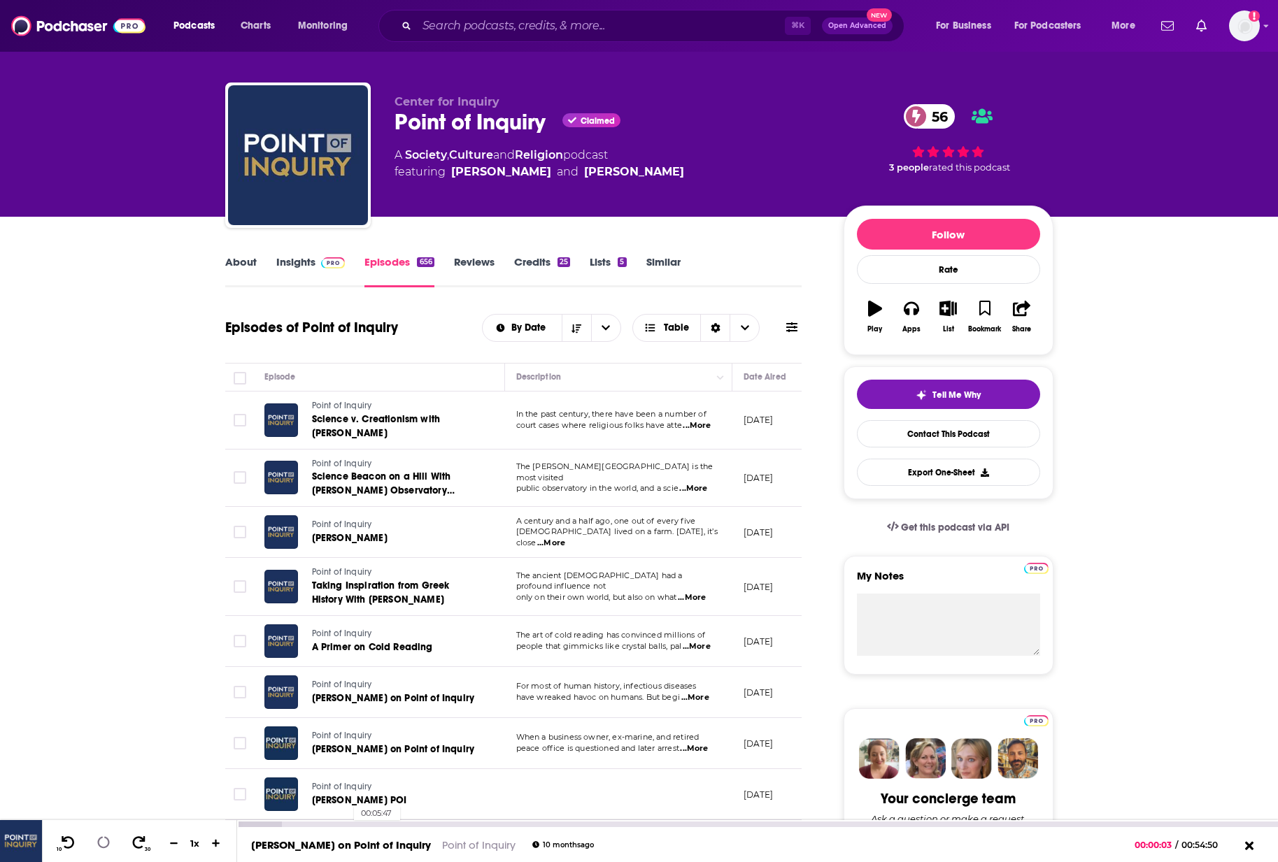
click at [347, 823] on div "00:05:47" at bounding box center [757, 825] width 1041 height 6
click at [409, 822] on div "00:09:04" at bounding box center [757, 825] width 1041 height 6
click at [539, 824] on div "00:15:53" at bounding box center [757, 825] width 1041 height 6
click at [621, 825] on div "00:20:14" at bounding box center [757, 825] width 1041 height 6
click at [281, 420] on icon at bounding box center [281, 418] width 10 height 11
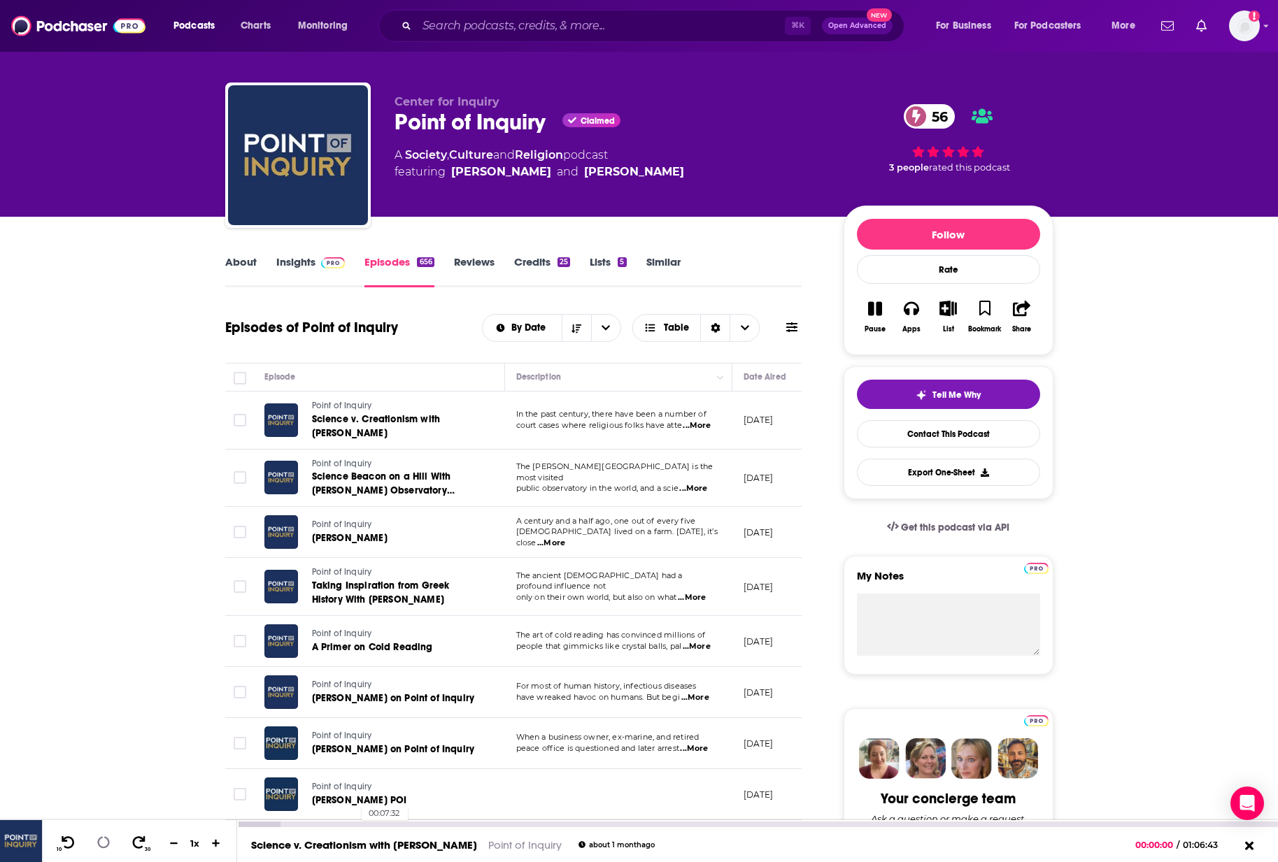
click at [355, 822] on div "00:07:32" at bounding box center [757, 825] width 1041 height 6
click at [449, 825] on div "00:13:35" at bounding box center [757, 825] width 1041 height 6
click at [513, 822] on div "00:17:40" at bounding box center [757, 825] width 1041 height 6
click at [235, 259] on link "About" at bounding box center [240, 271] width 31 height 32
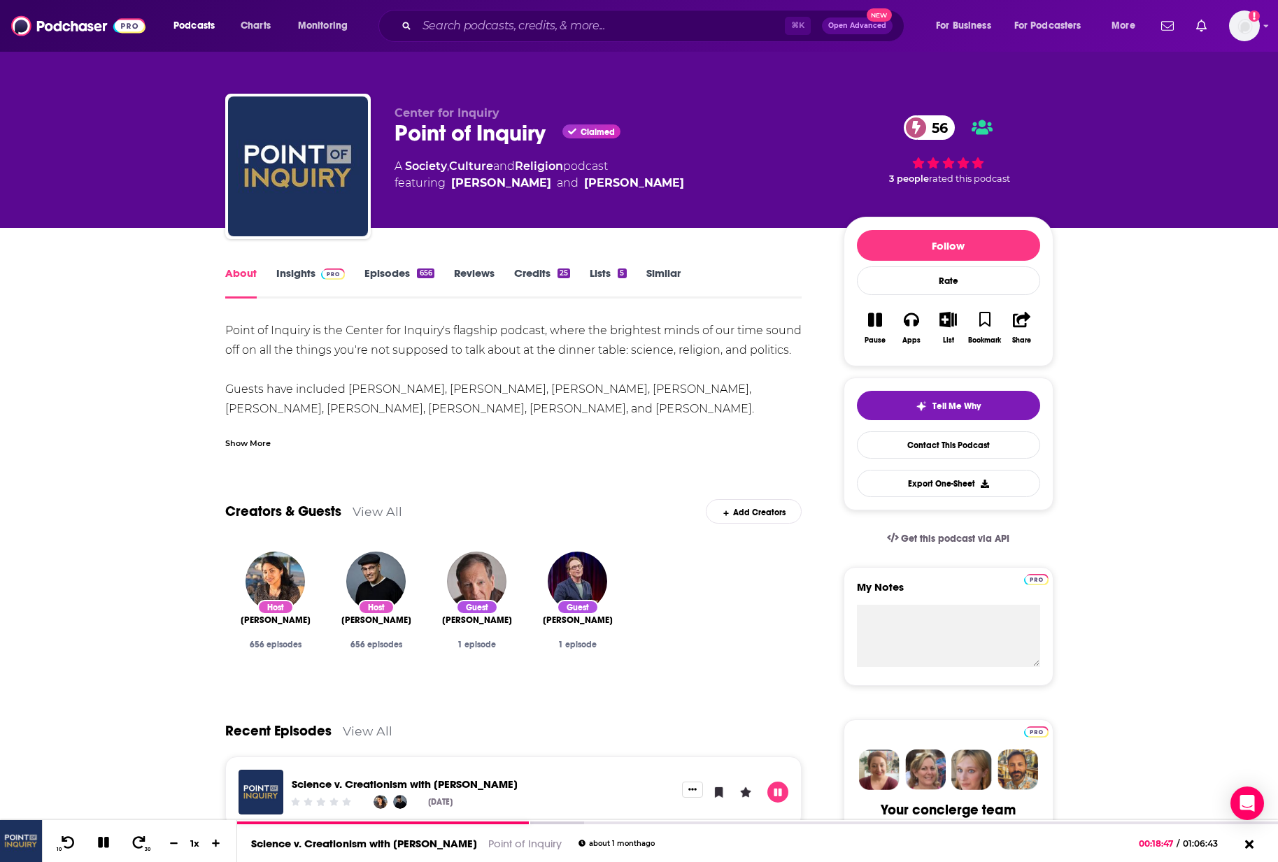
click at [399, 276] on link "Episodes 656" at bounding box center [398, 282] width 69 height 32
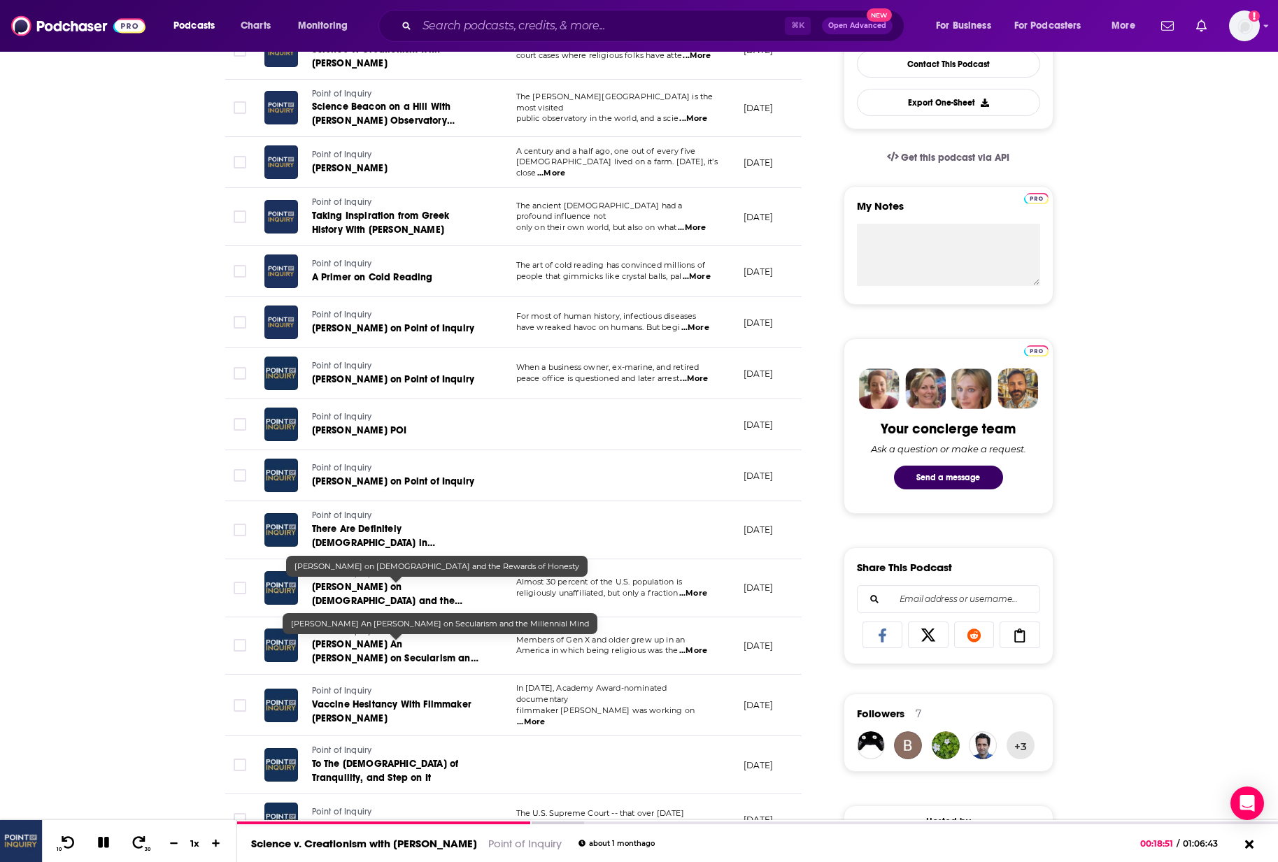
scroll to position [495, 0]
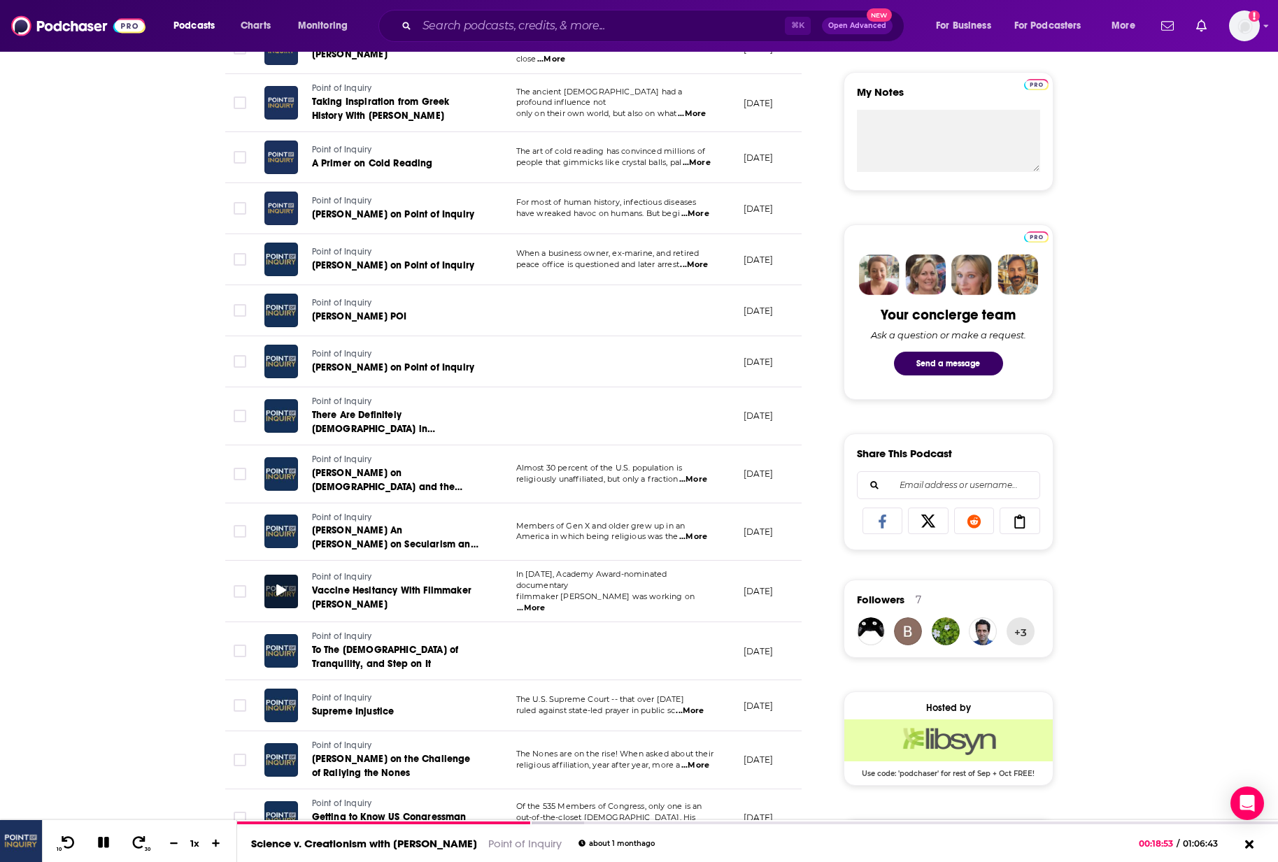
click at [278, 585] on icon at bounding box center [281, 590] width 10 height 11
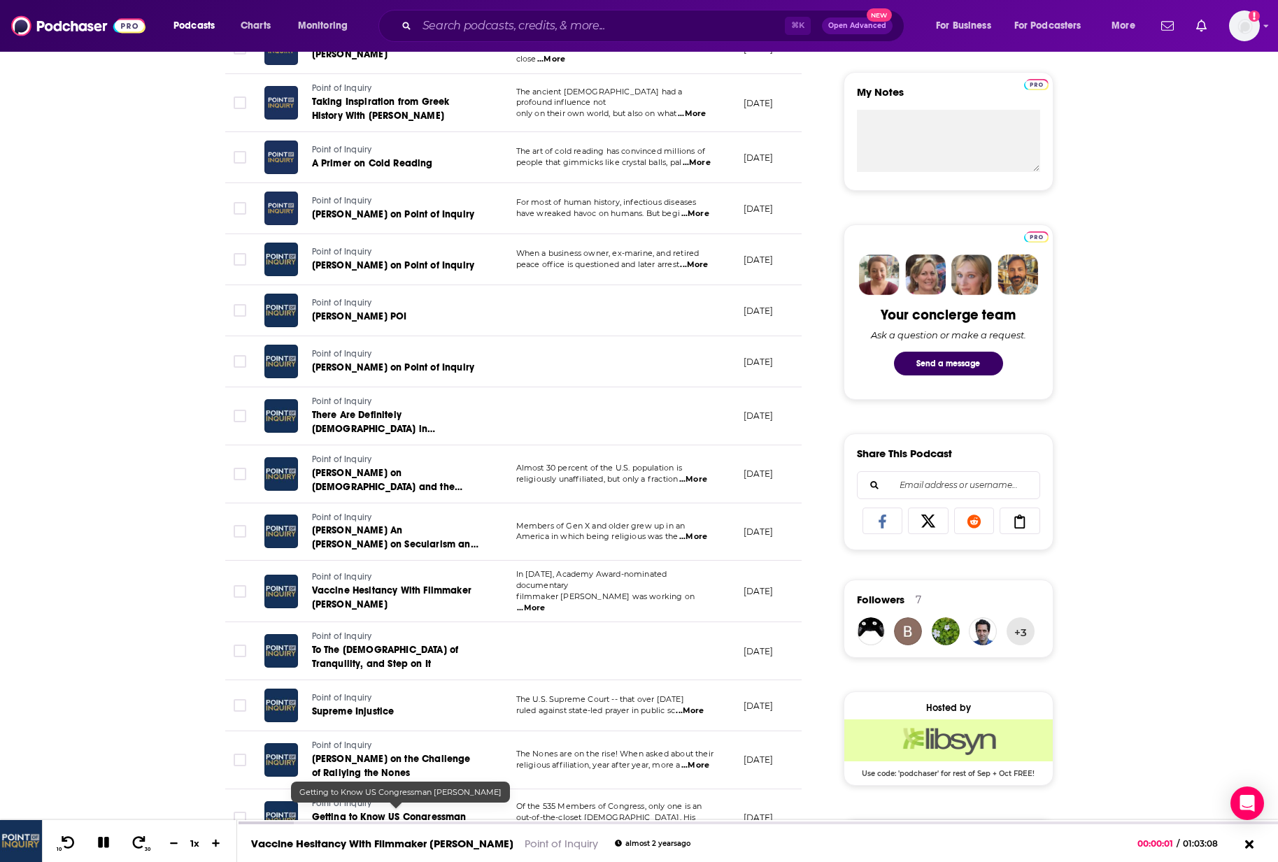
click at [355, 819] on span "Getting to Know US Congressman Jared Huffman" at bounding box center [389, 824] width 155 height 26
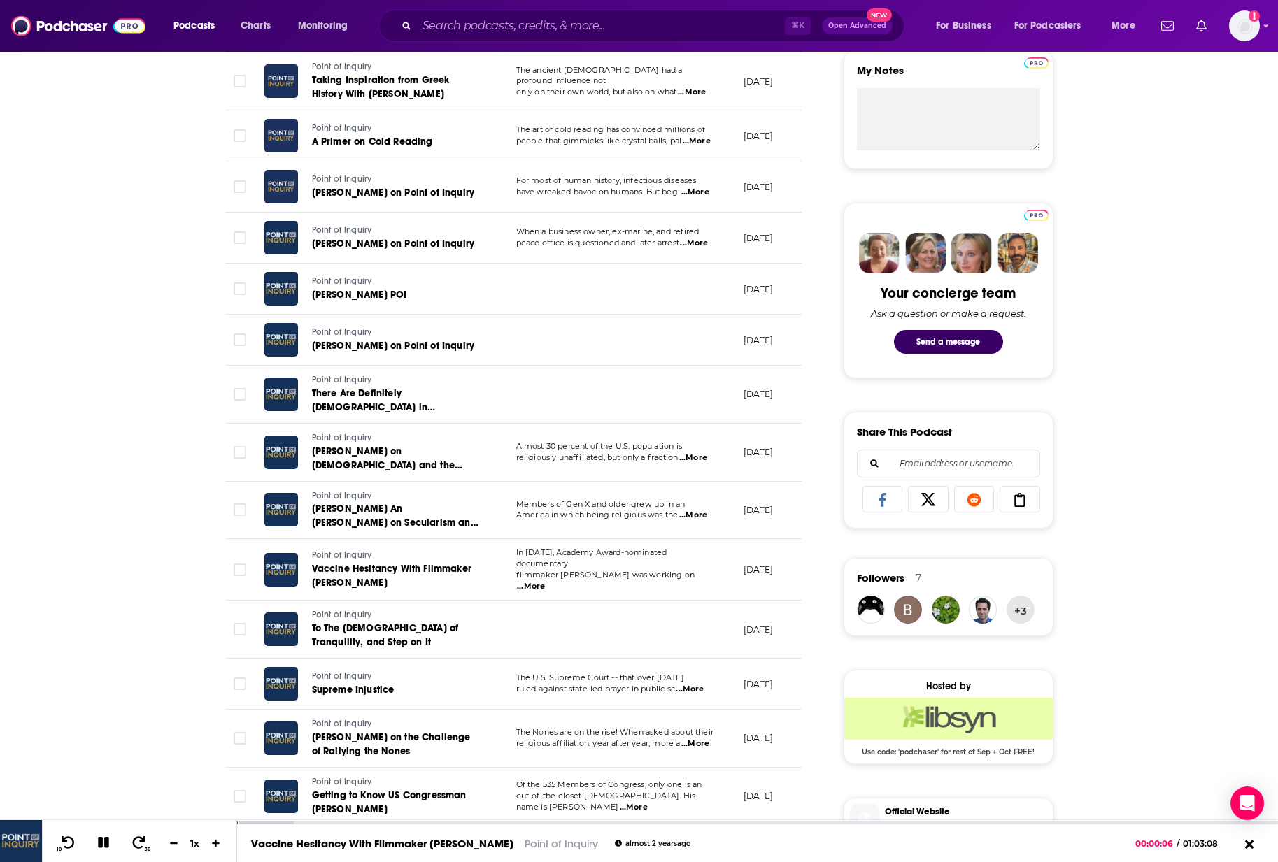
scroll to position [733, 0]
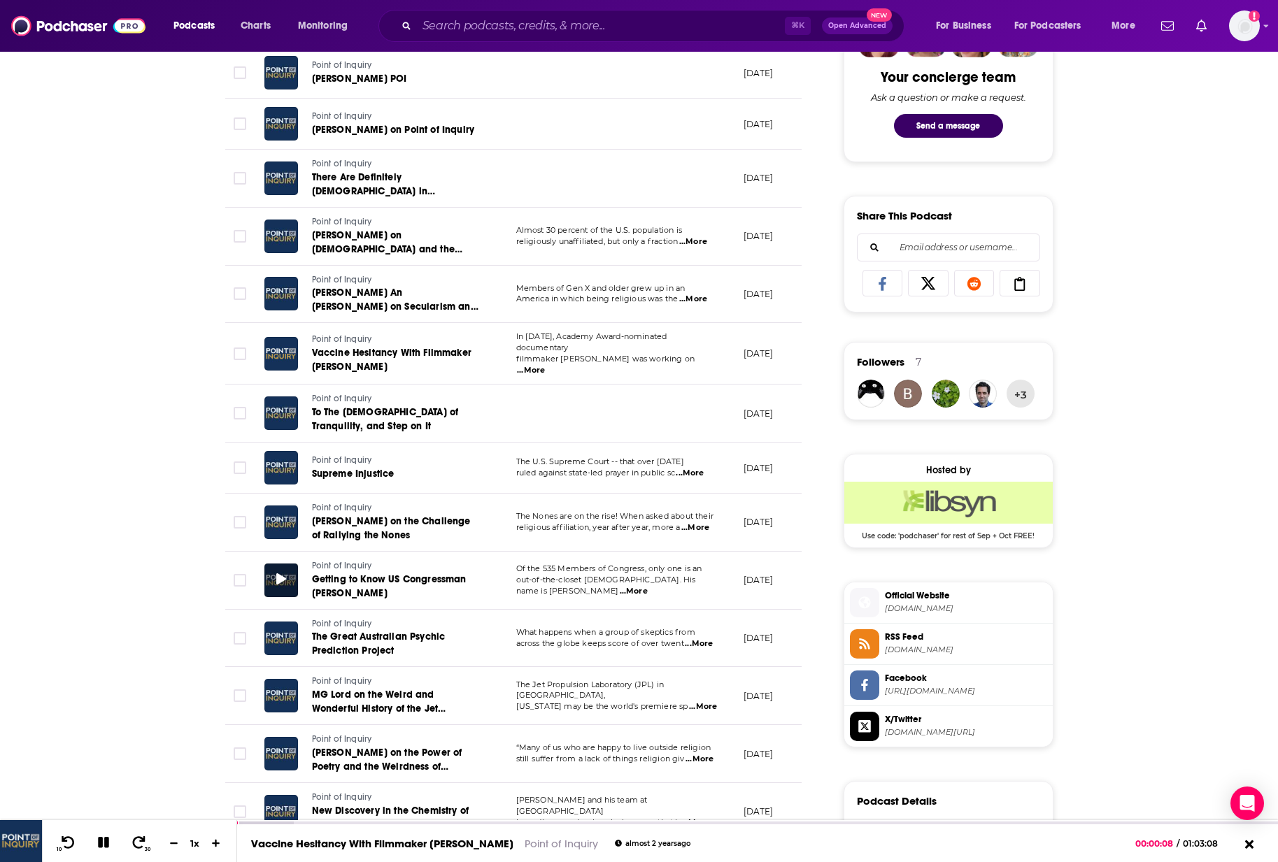
click at [275, 573] on div at bounding box center [281, 581] width 34 height 34
click at [278, 575] on icon at bounding box center [281, 579] width 10 height 11
click at [346, 823] on div "00:03:52" at bounding box center [757, 825] width 1041 height 6
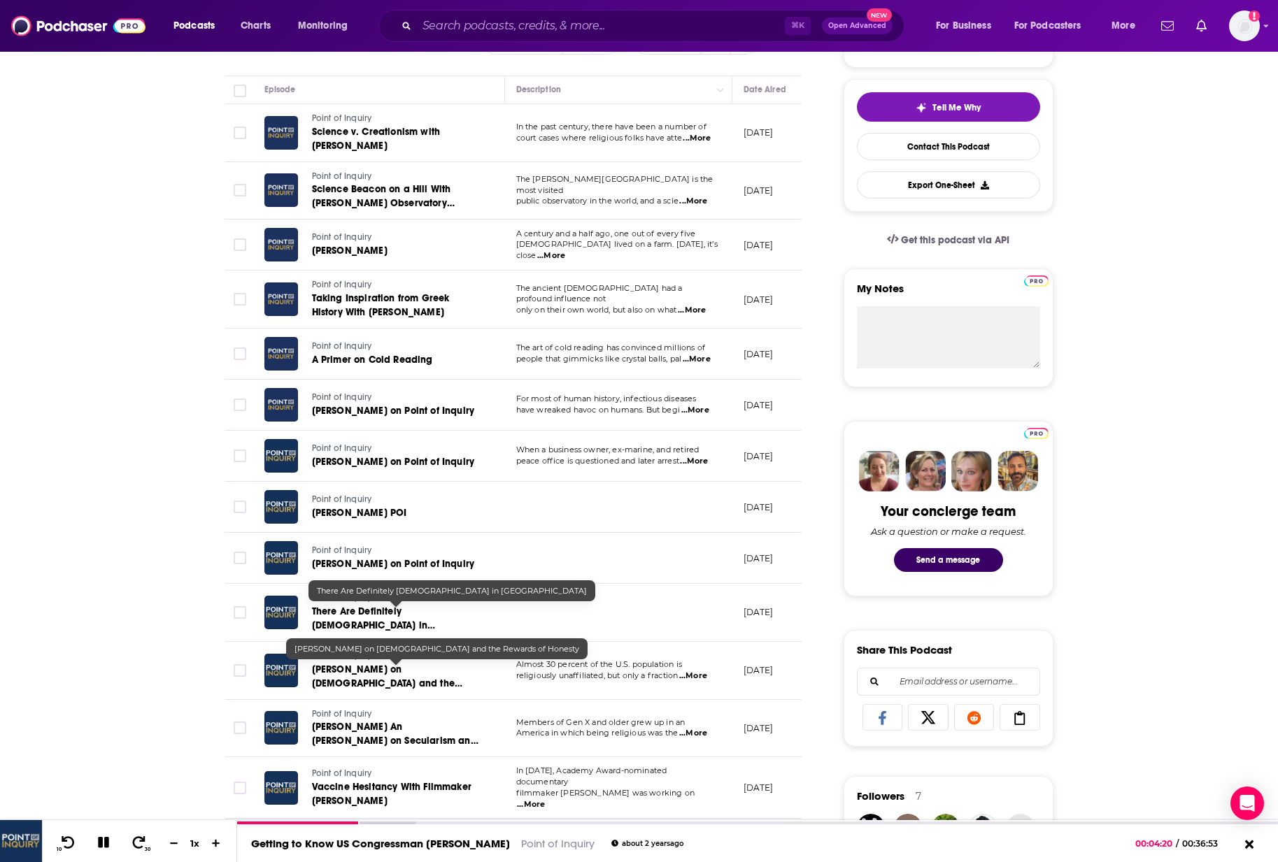
scroll to position [389, 0]
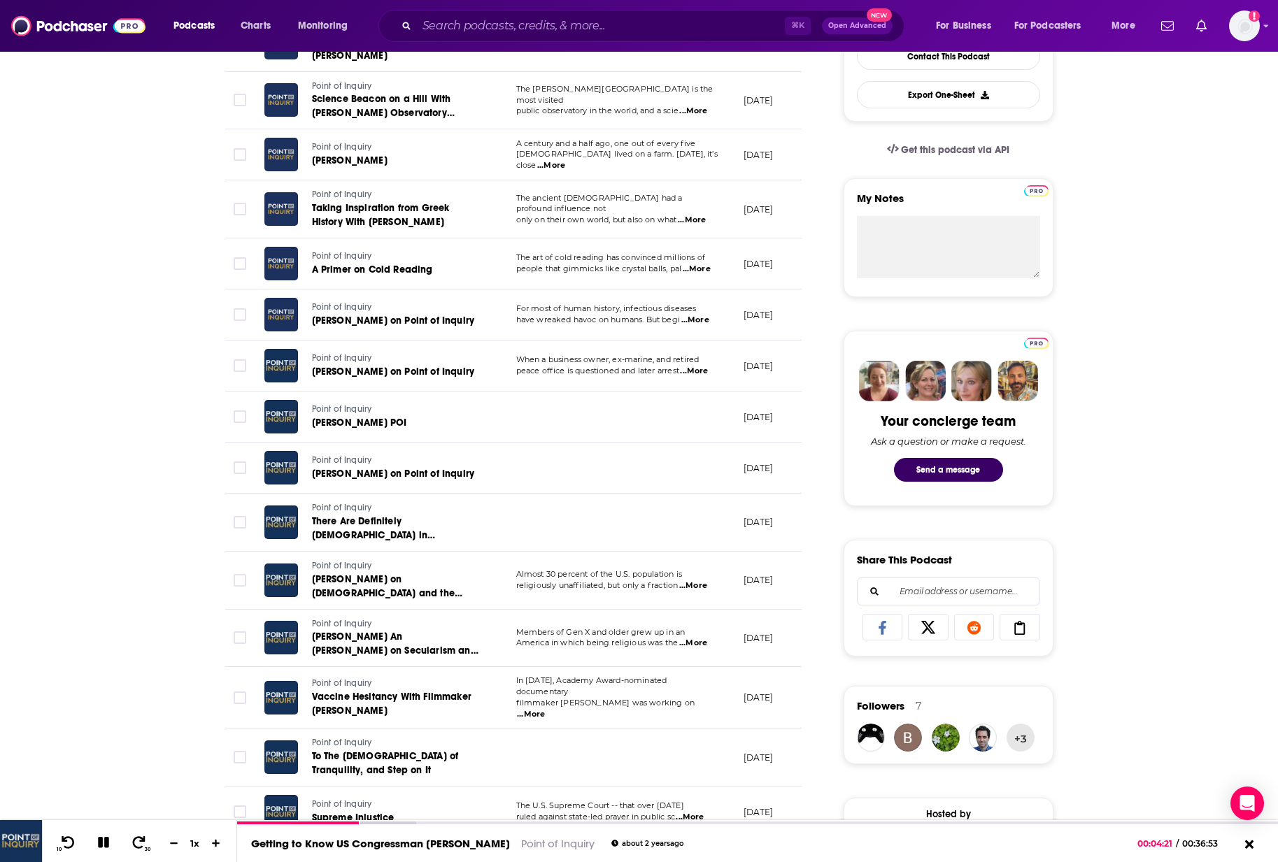
click at [105, 490] on div "About Insights Episodes 656 Reviews Credits 25 Lists 5 Similar Episodes of Poin…" at bounding box center [639, 775] width 1278 height 1872
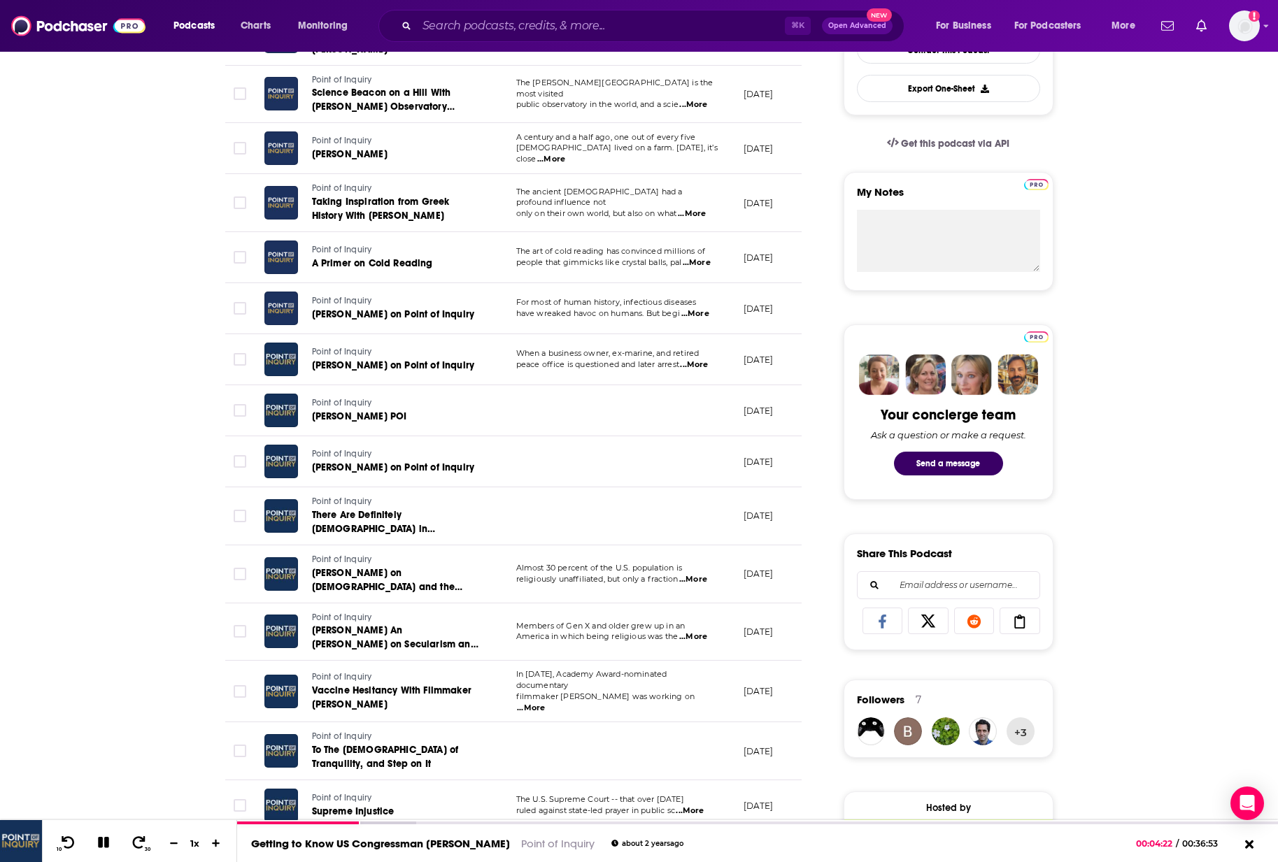
scroll to position [499, 0]
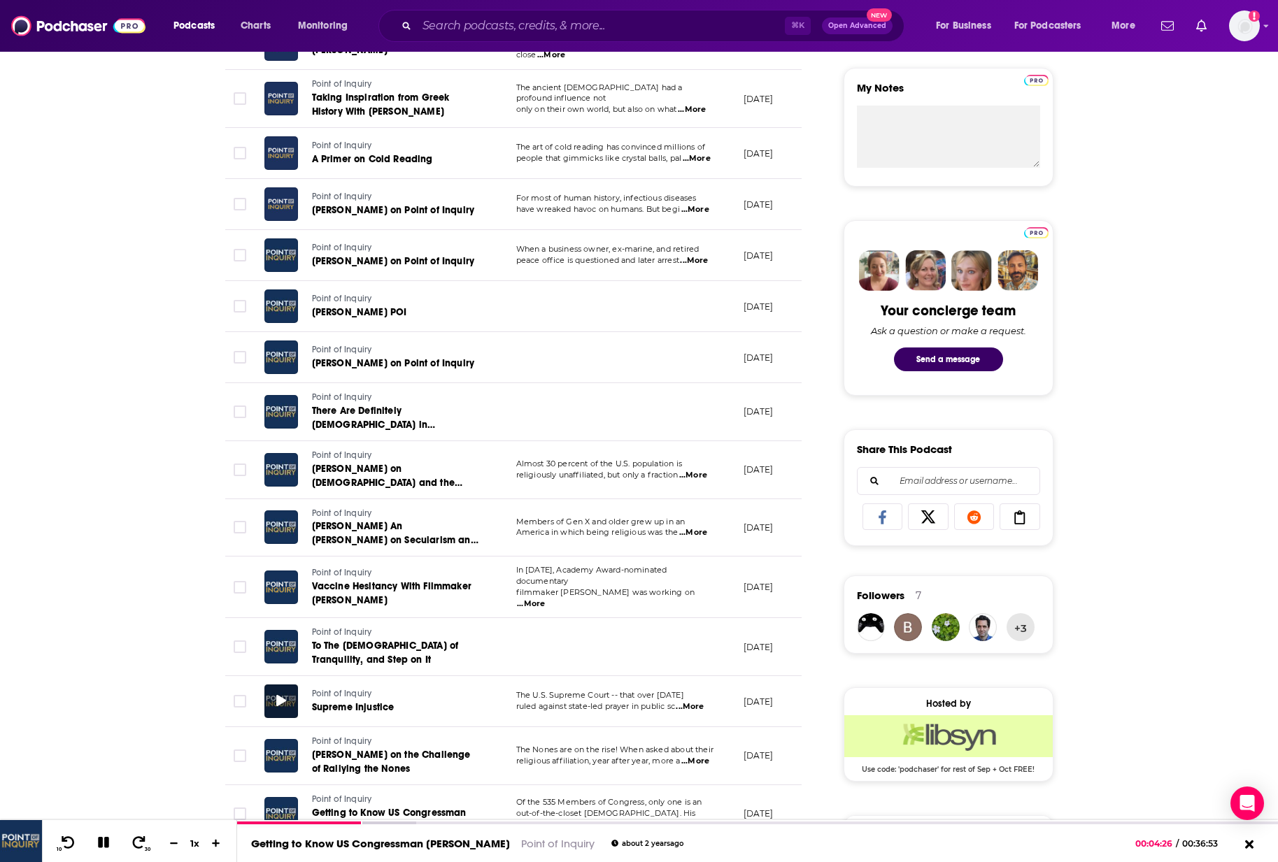
click at [271, 695] on div at bounding box center [281, 702] width 34 height 34
drag, startPoint x: 162, startPoint y: 463, endPoint x: 162, endPoint y: 445, distance: 18.2
click at [163, 459] on div "About Insights Episodes 656 Reviews Credits 25 Lists 5 Similar Episodes of Poin…" at bounding box center [639, 665] width 1278 height 1872
click at [439, 824] on div at bounding box center [347, 825] width 220 height 6
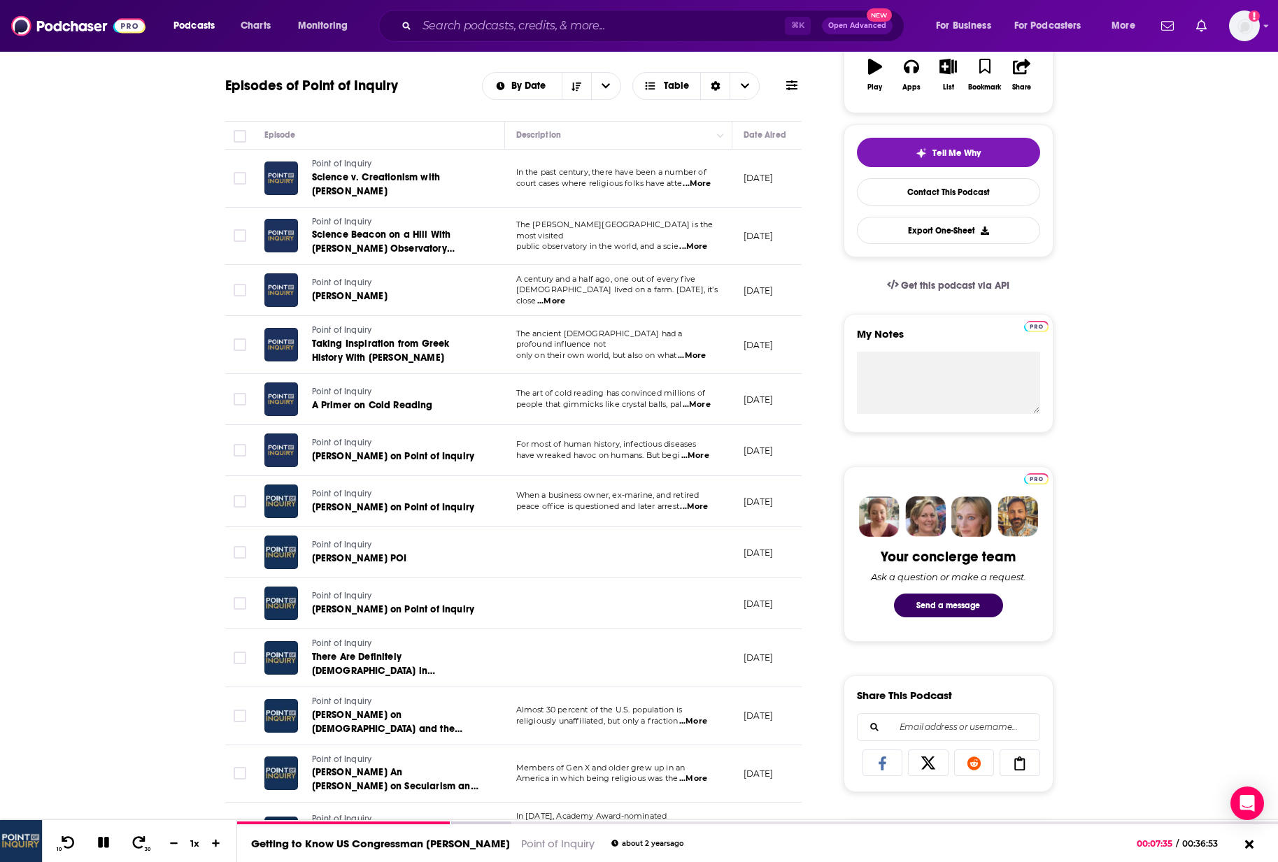
scroll to position [239, 0]
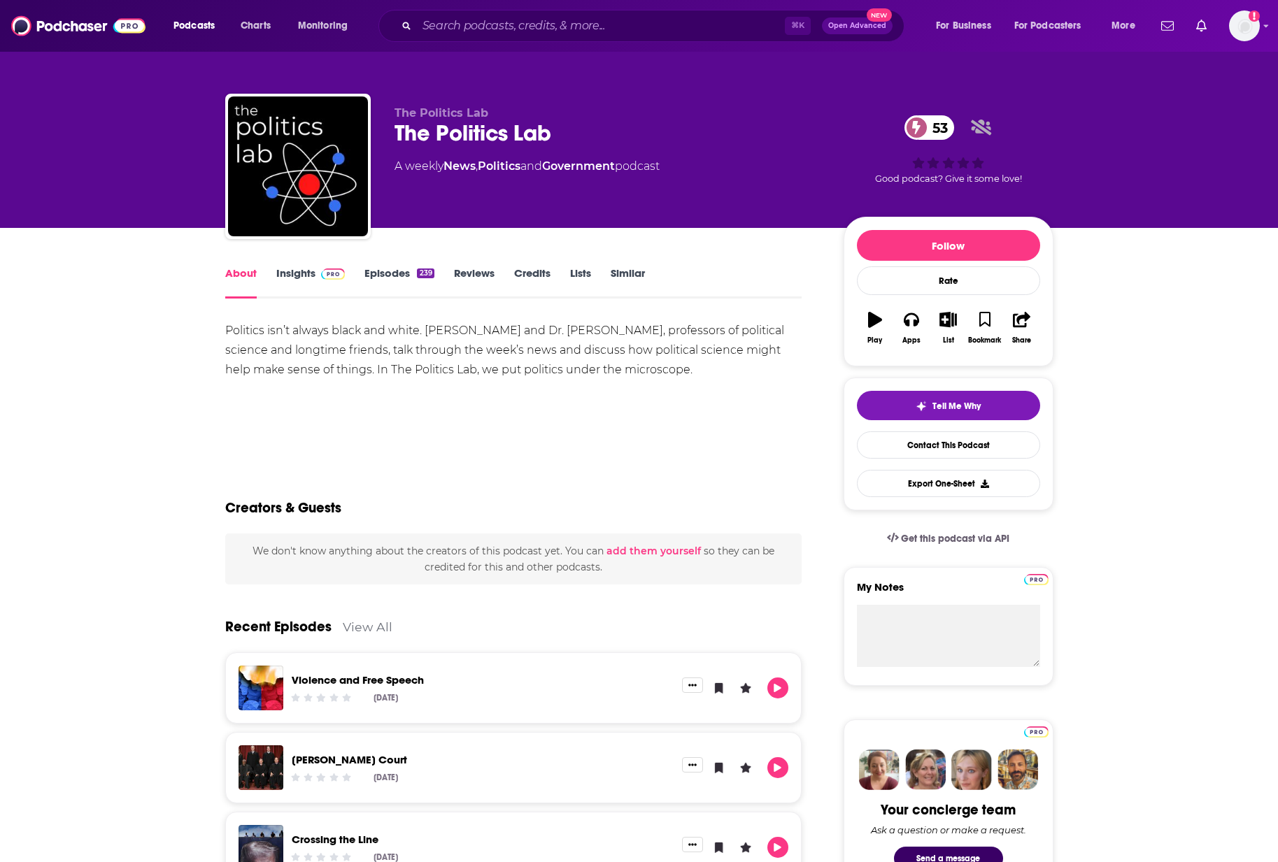
click at [390, 271] on link "Episodes 239" at bounding box center [398, 282] width 69 height 32
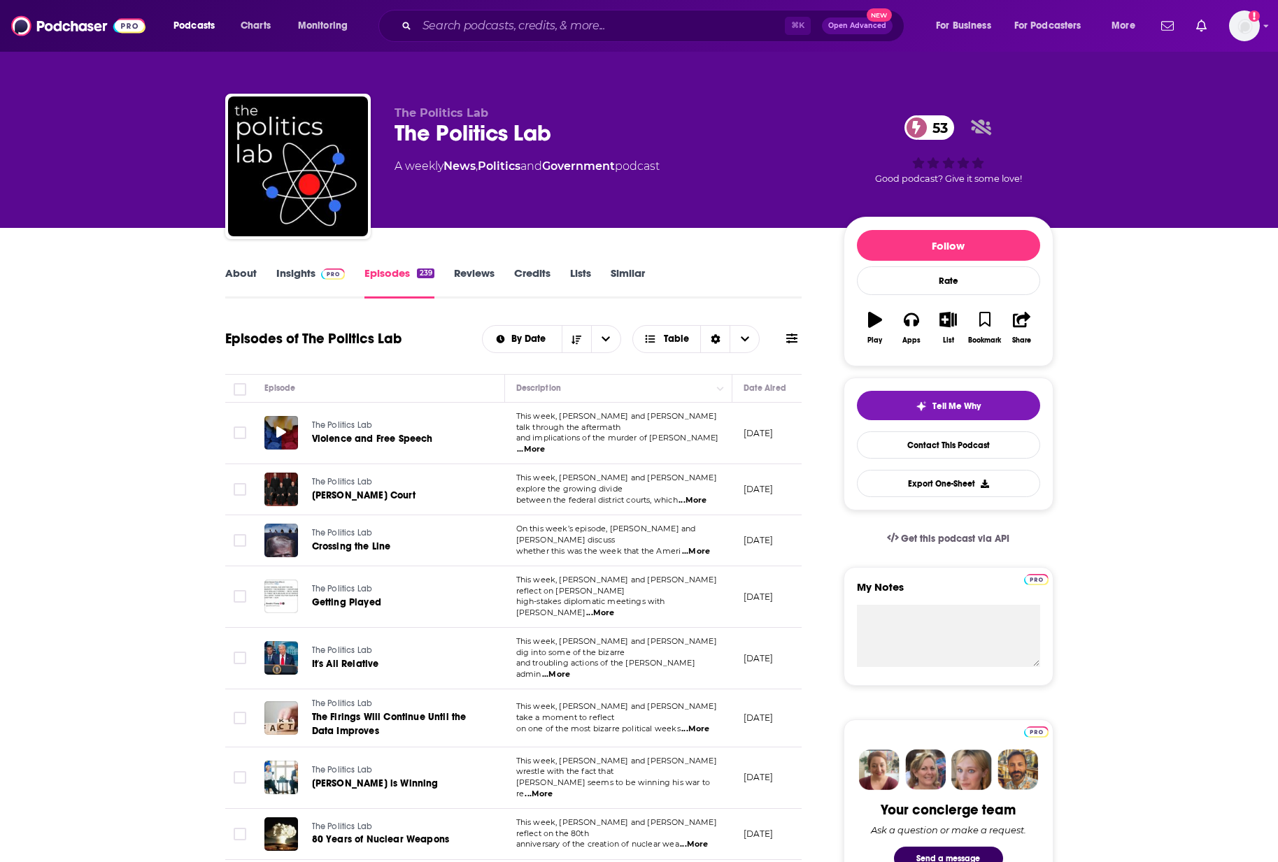
click at [280, 427] on icon at bounding box center [281, 432] width 10 height 11
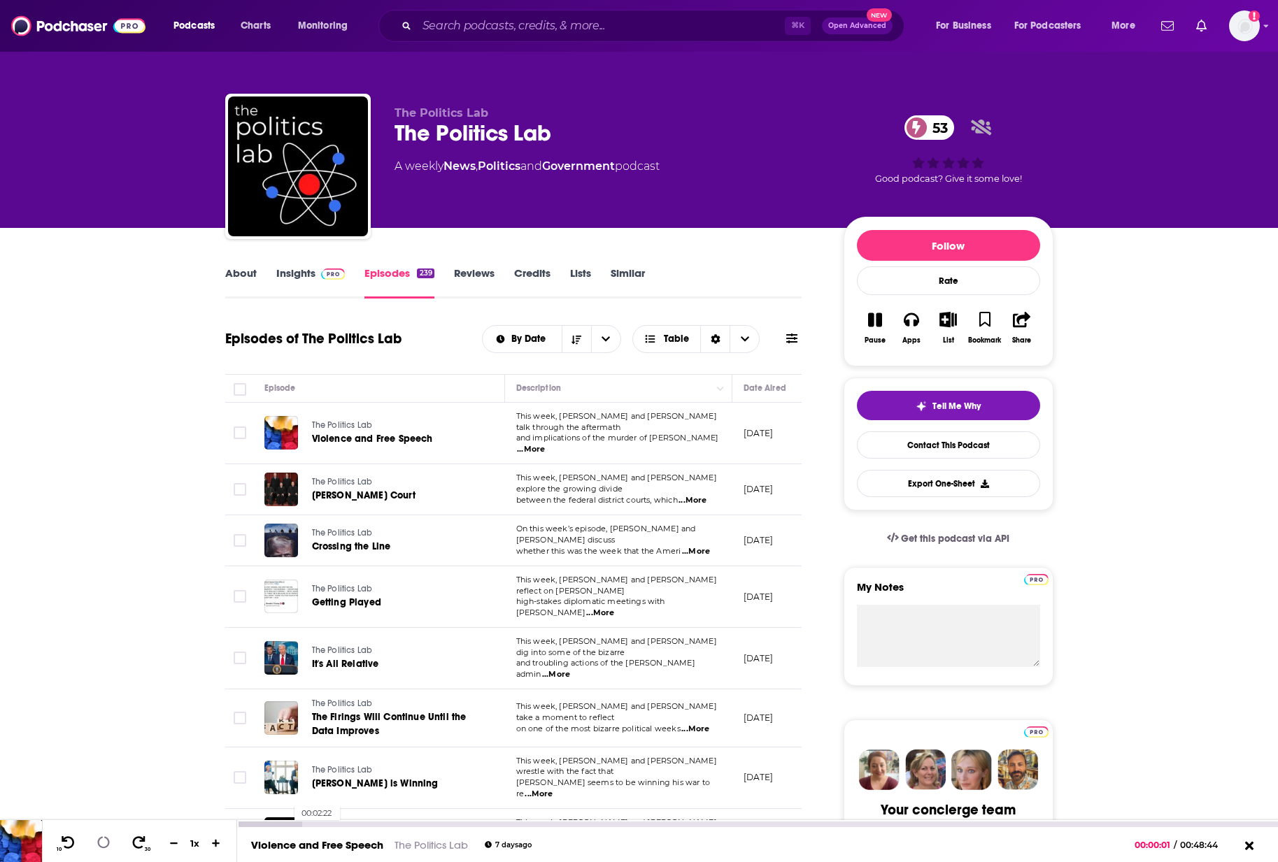
click at [287, 825] on div at bounding box center [269, 825] width 65 height 6
click at [441, 822] on div "00:09:32" at bounding box center [757, 825] width 1041 height 6
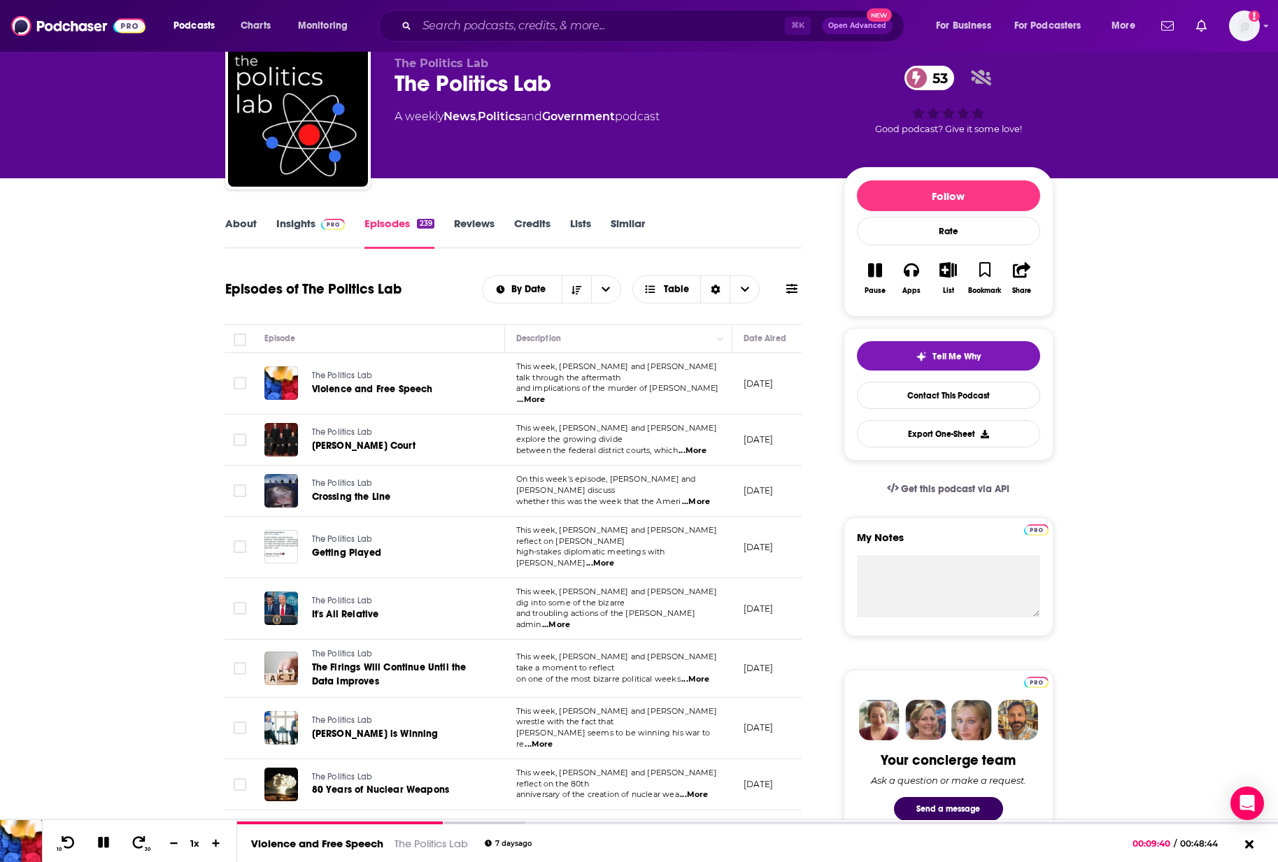
scroll to position [63, 0]
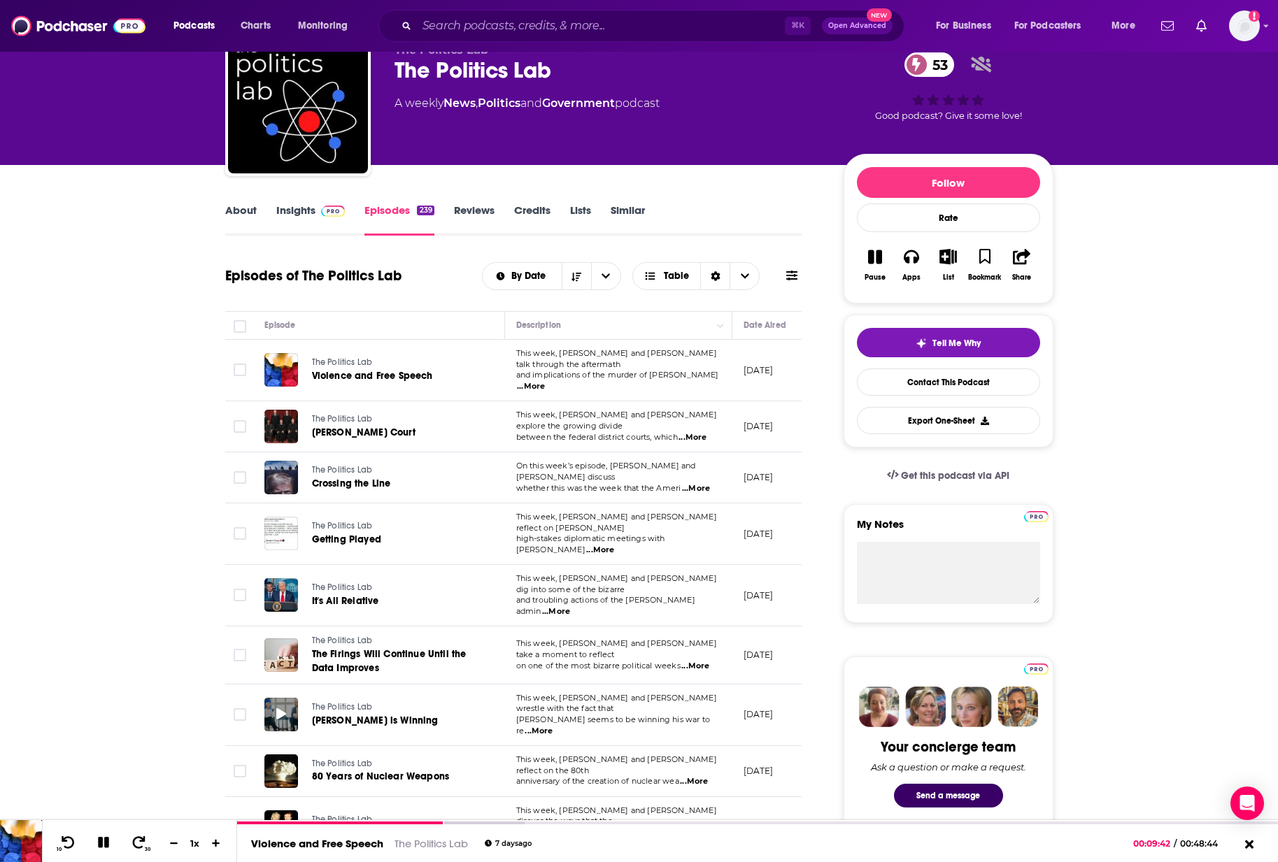
click at [285, 708] on icon at bounding box center [281, 713] width 10 height 11
click at [366, 825] on div "00:06:33" at bounding box center [757, 825] width 1041 height 6
click at [481, 824] on div "00:12:17" at bounding box center [757, 825] width 1041 height 6
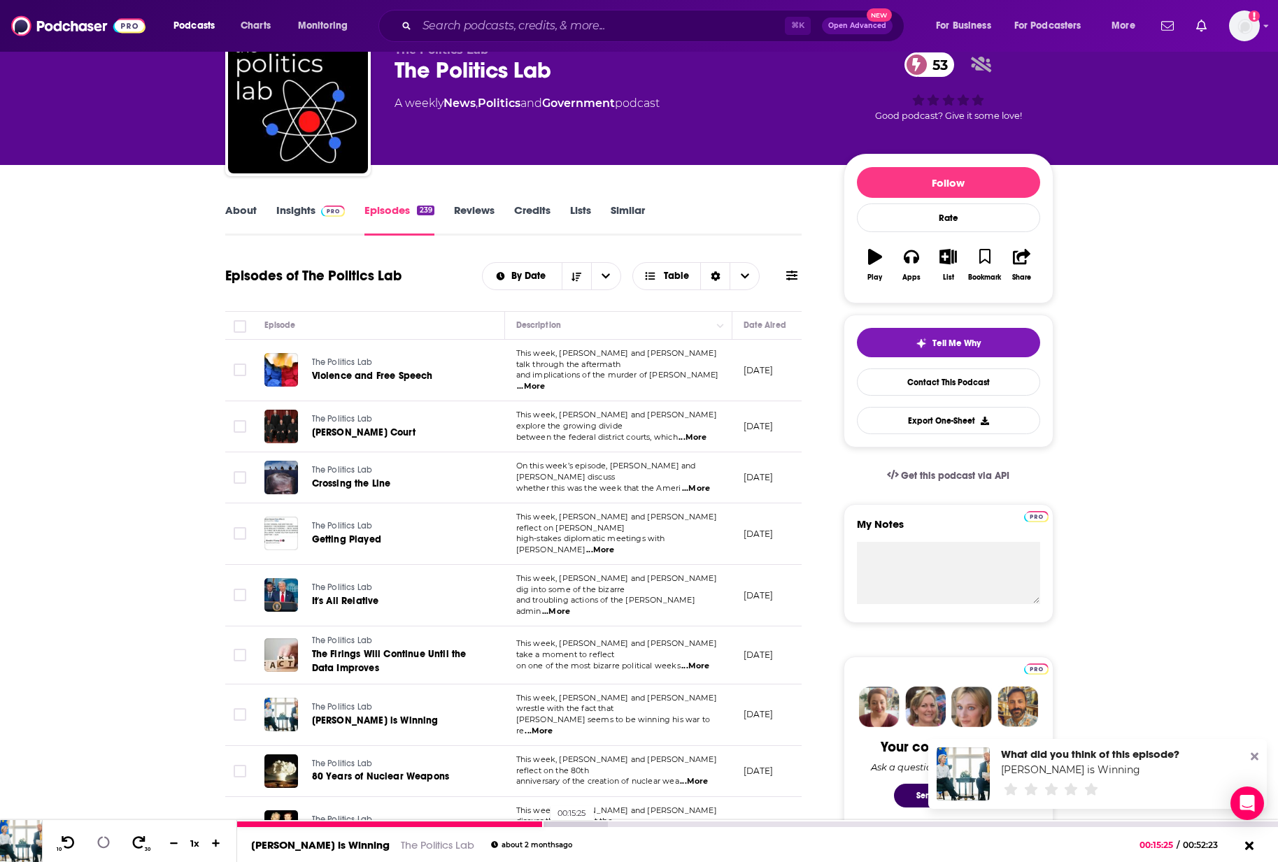
click at [543, 825] on div at bounding box center [422, 825] width 371 height 6
click at [625, 827] on div "00:19:32" at bounding box center [757, 825] width 1041 height 6
click at [711, 825] on div "00:23:52" at bounding box center [757, 825] width 1041 height 6
drag, startPoint x: 792, startPoint y: 823, endPoint x: 821, endPoint y: 826, distance: 28.8
click at [794, 825] on div "00:27:57" at bounding box center [757, 825] width 1041 height 6
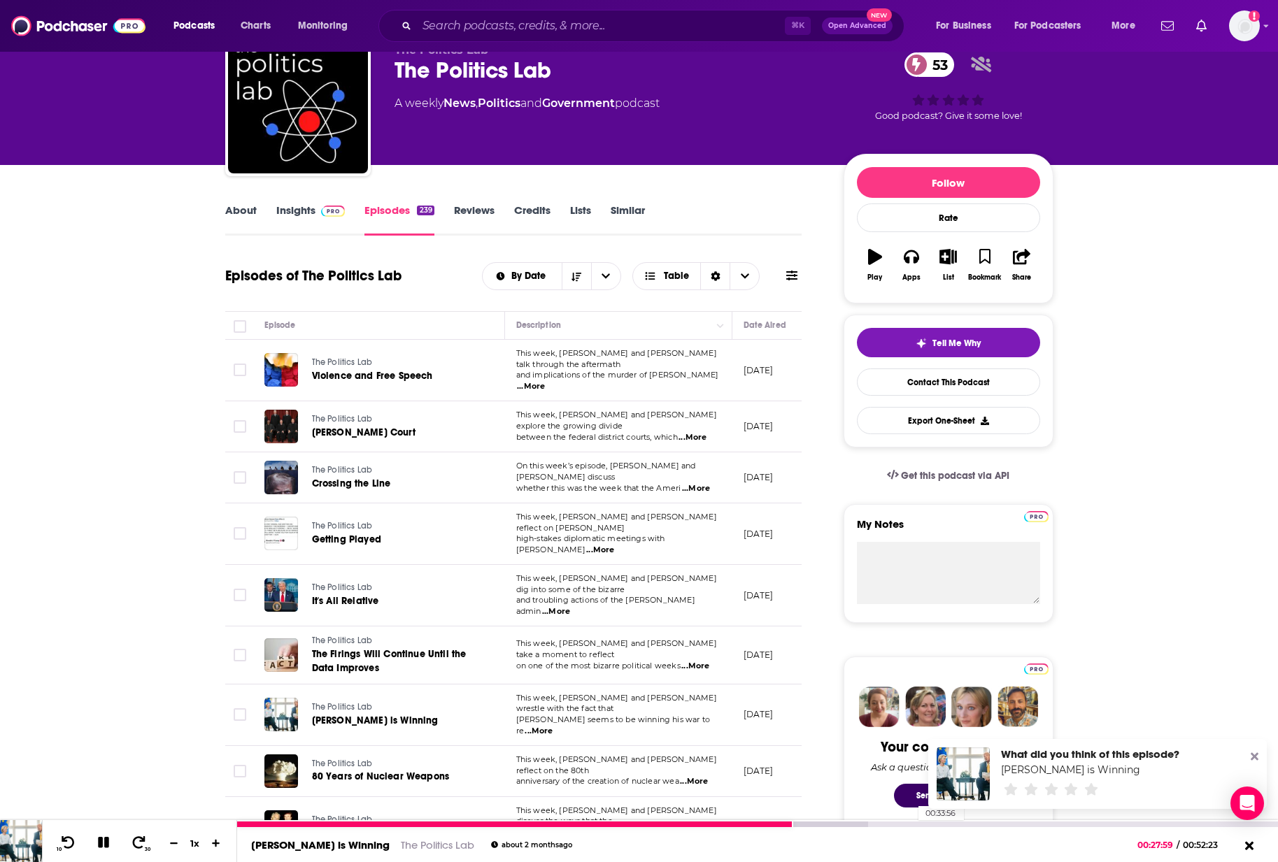
click at [911, 825] on div "00:33:56" at bounding box center [757, 825] width 1041 height 6
click at [529, 211] on link "Credits" at bounding box center [532, 220] width 36 height 32
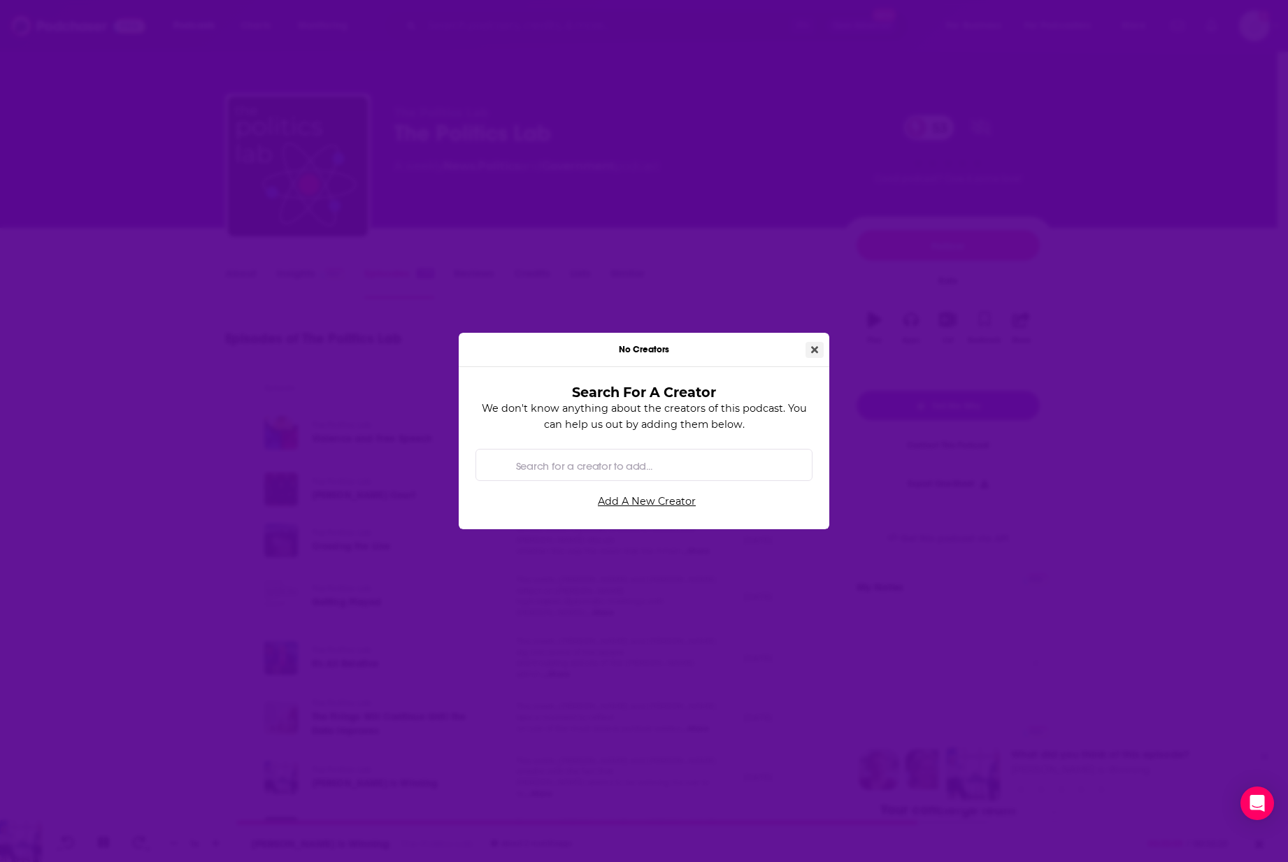
click at [810, 345] on button "Close" at bounding box center [815, 350] width 18 height 16
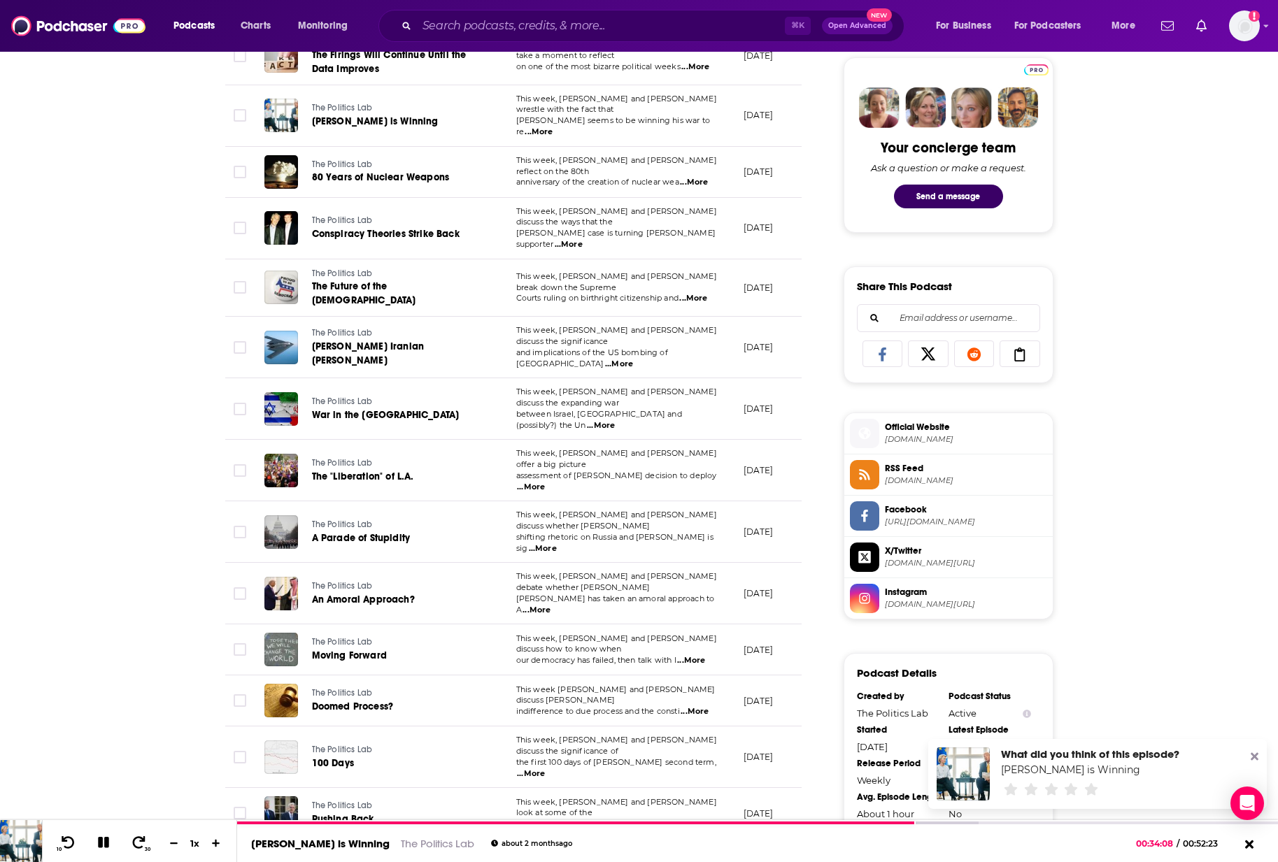
scroll to position [1238, 0]
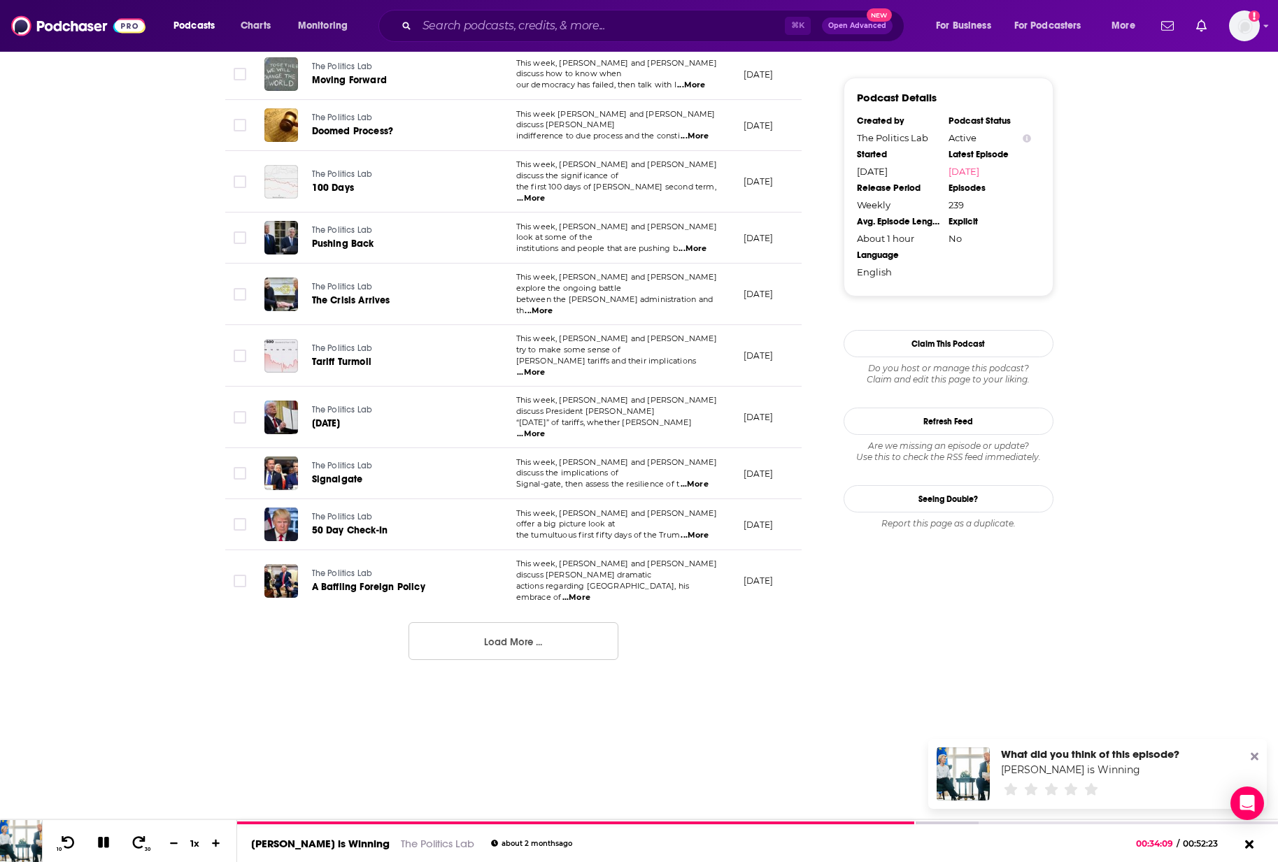
click at [547, 622] on button "Load More ..." at bounding box center [513, 641] width 210 height 38
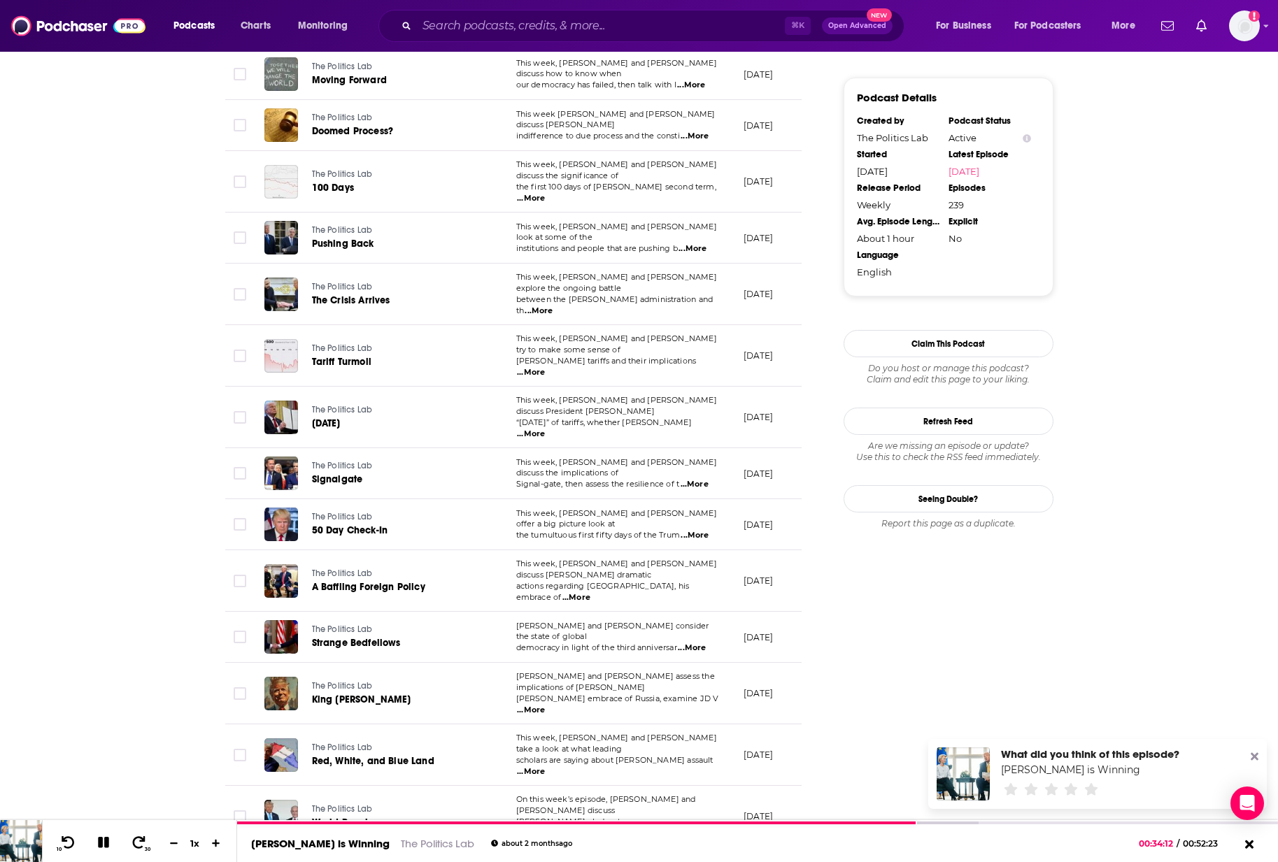
scroll to position [0, 0]
